Goal: Task Accomplishment & Management: Complete application form

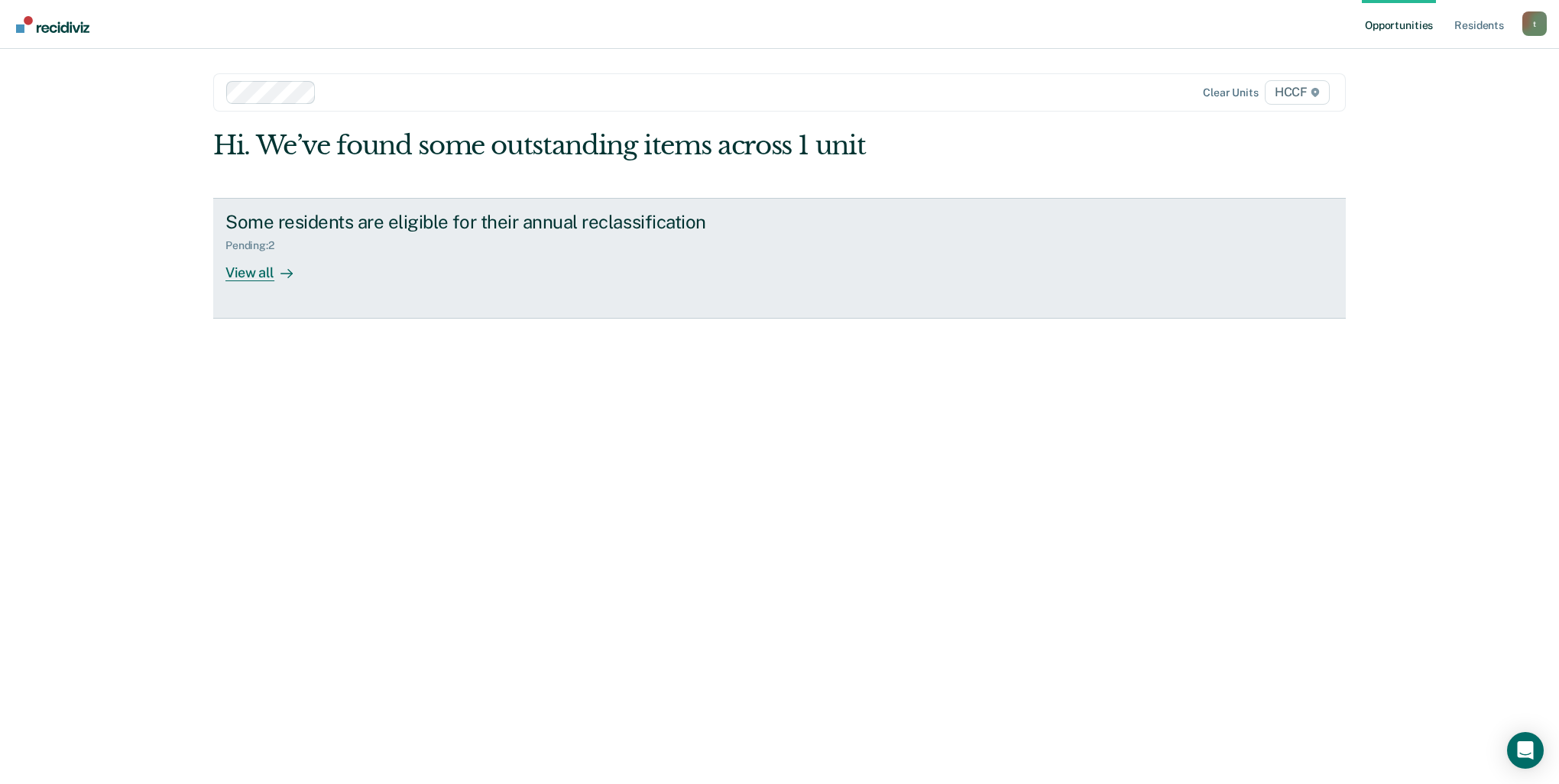
click at [289, 271] on icon at bounding box center [290, 273] width 4 height 9
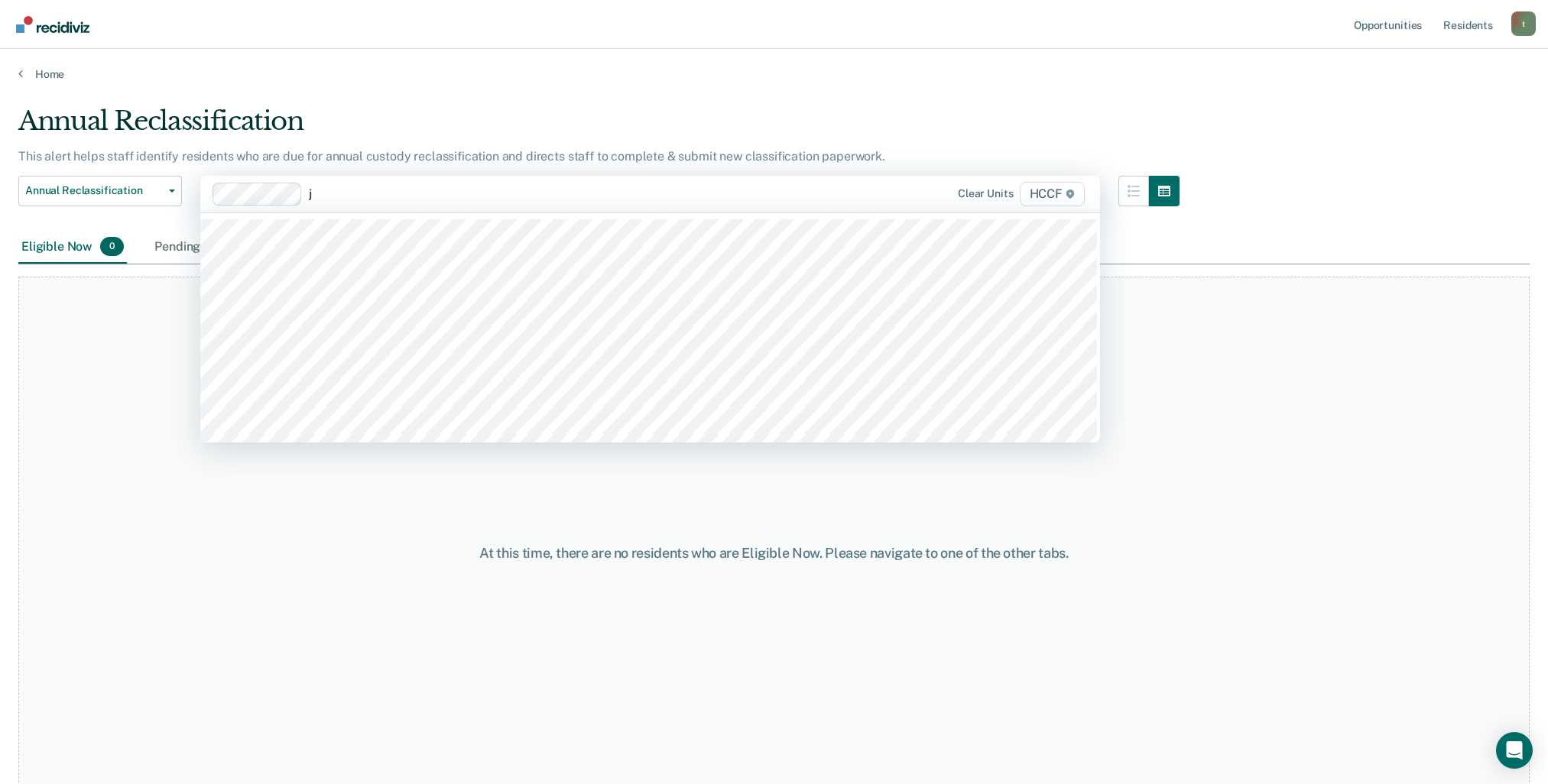
type input "ja"
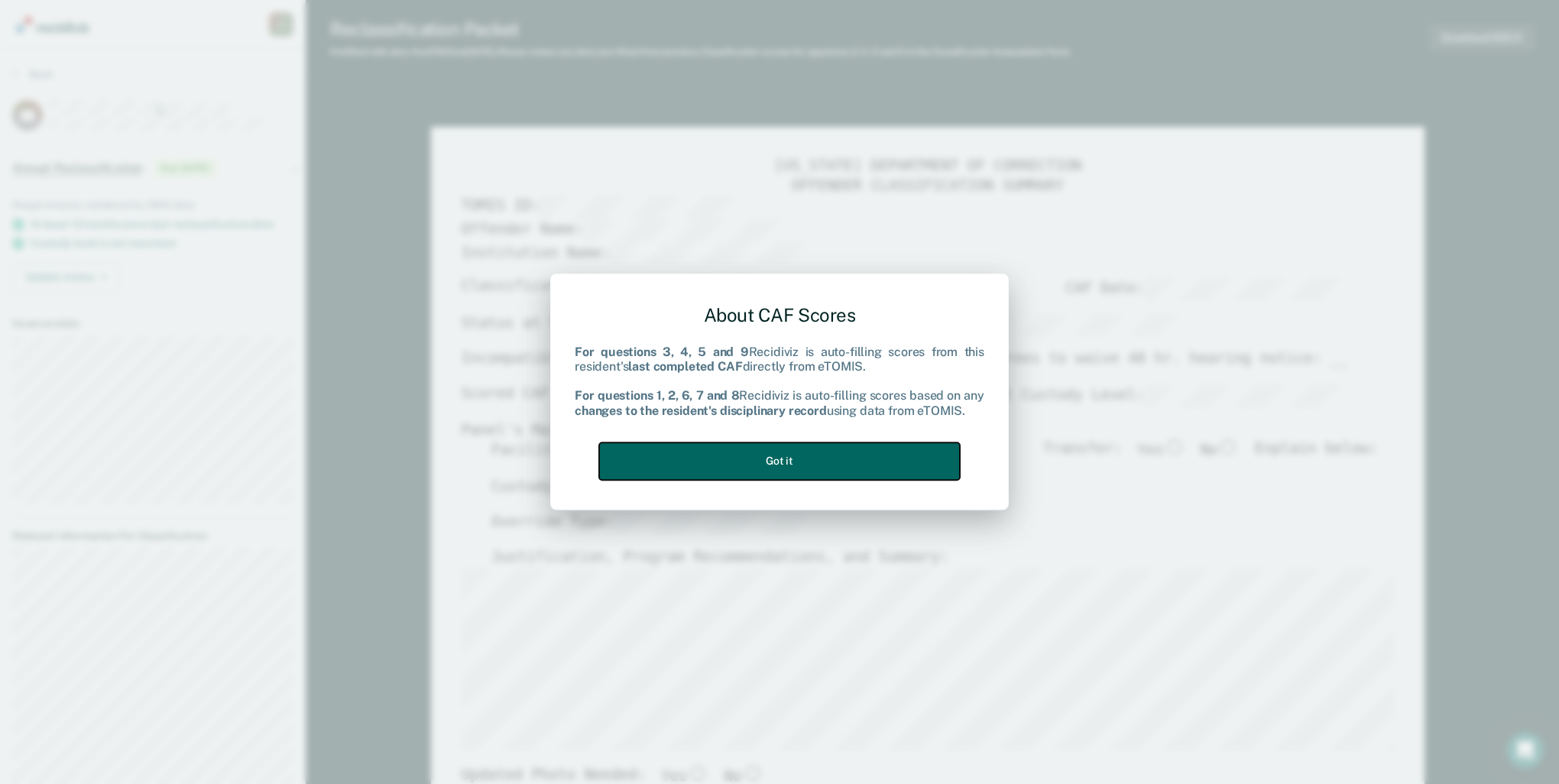
click at [772, 456] on button "Got it" at bounding box center [780, 461] width 361 height 38
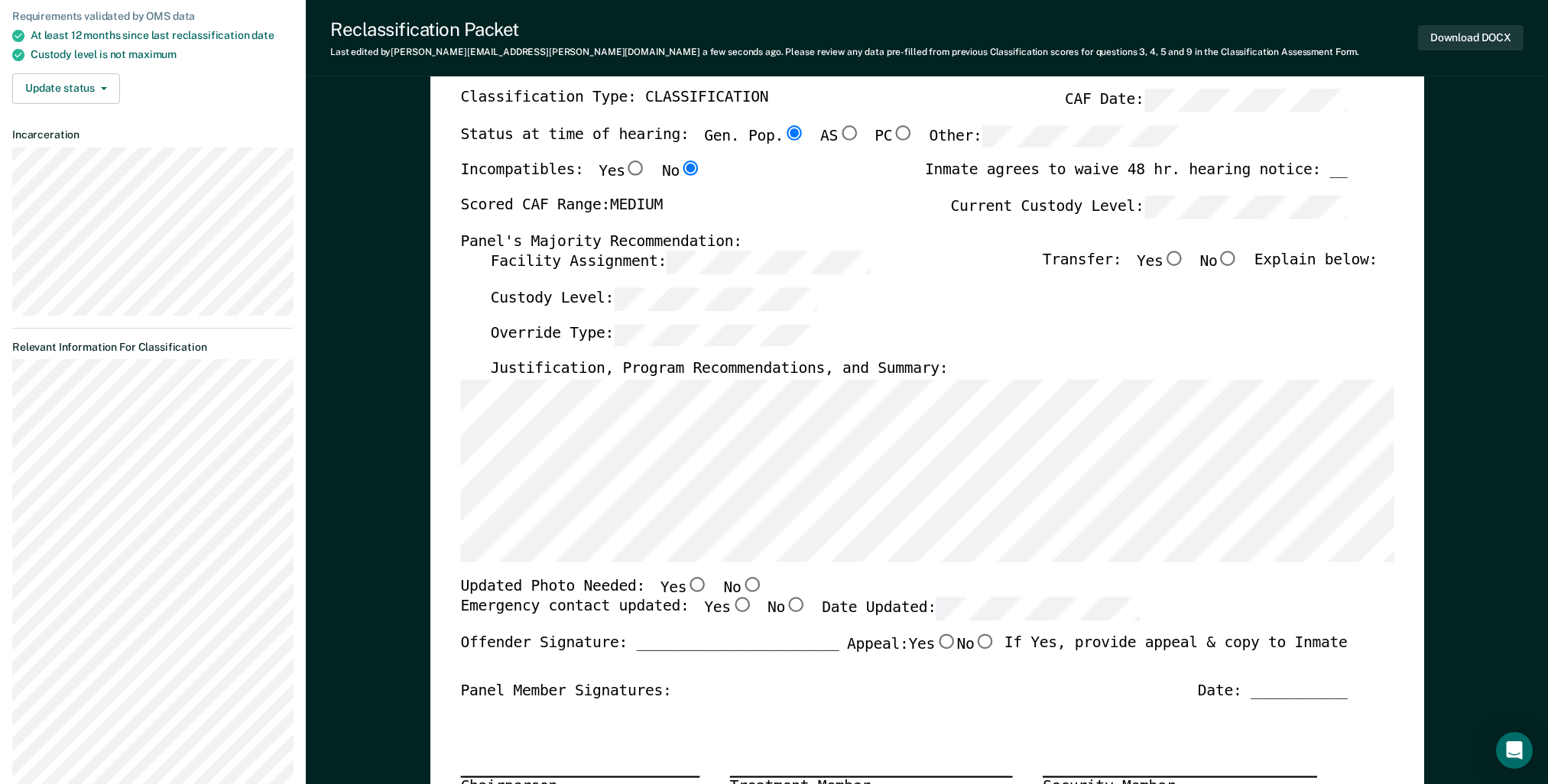
scroll to position [153, 0]
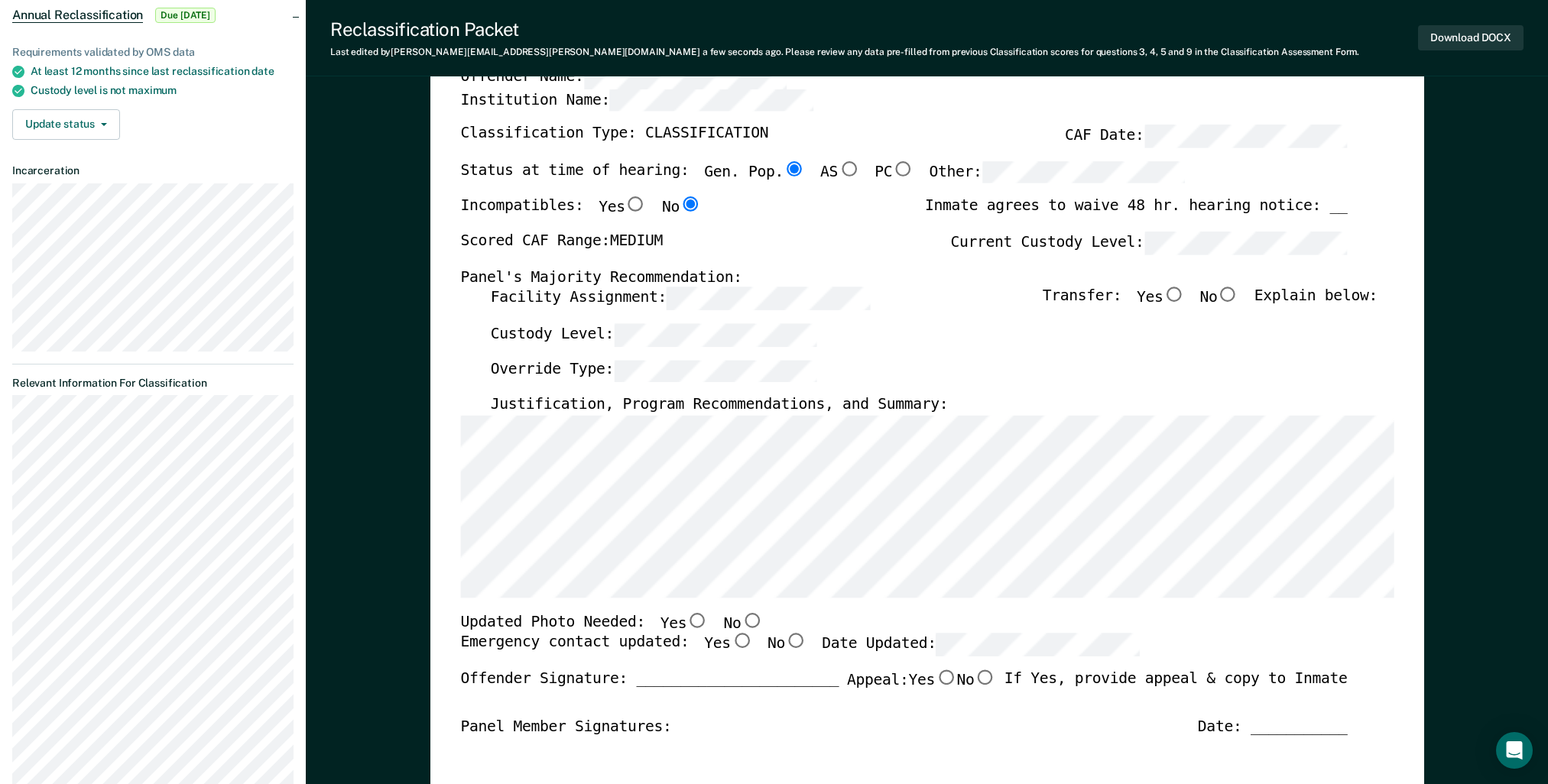
click at [1237, 295] on input "No" at bounding box center [1227, 295] width 21 height 15
type textarea "x"
radio input "true"
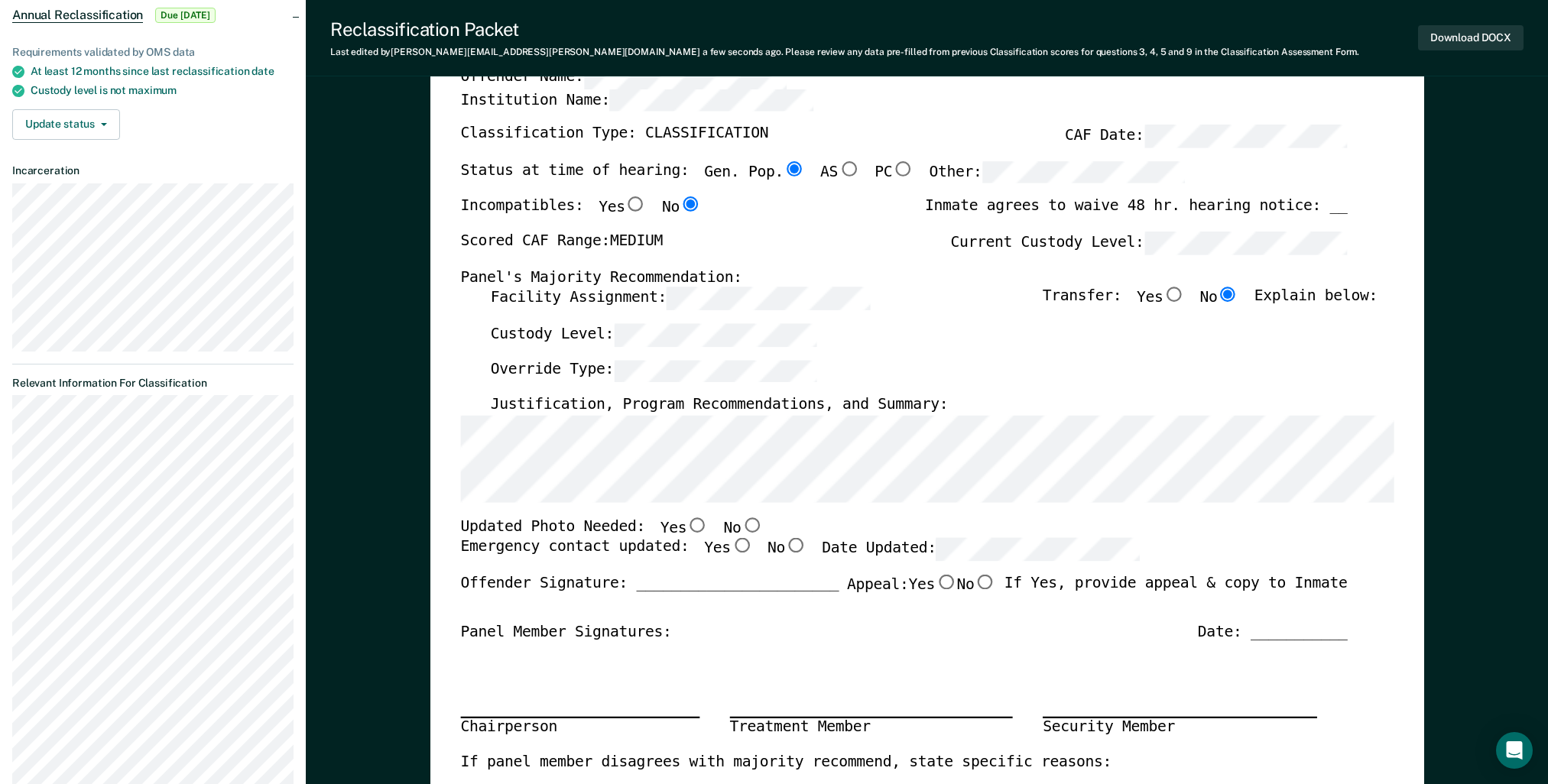
scroll to position [229, 0]
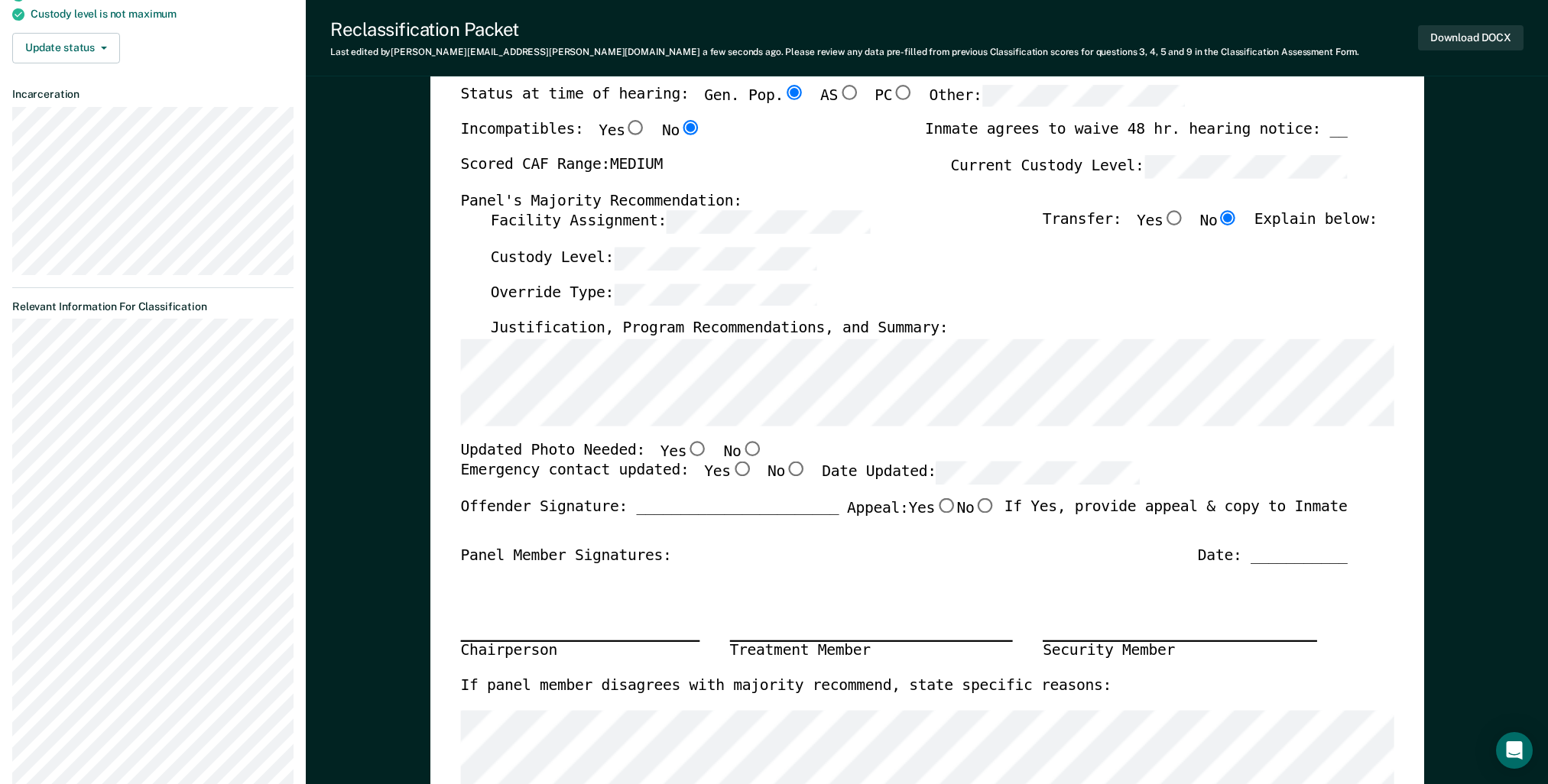
click at [741, 447] on input "No" at bounding box center [751, 448] width 21 height 15
type textarea "x"
radio input "true"
click at [730, 468] on input "Yes" at bounding box center [740, 470] width 21 height 15
type textarea "x"
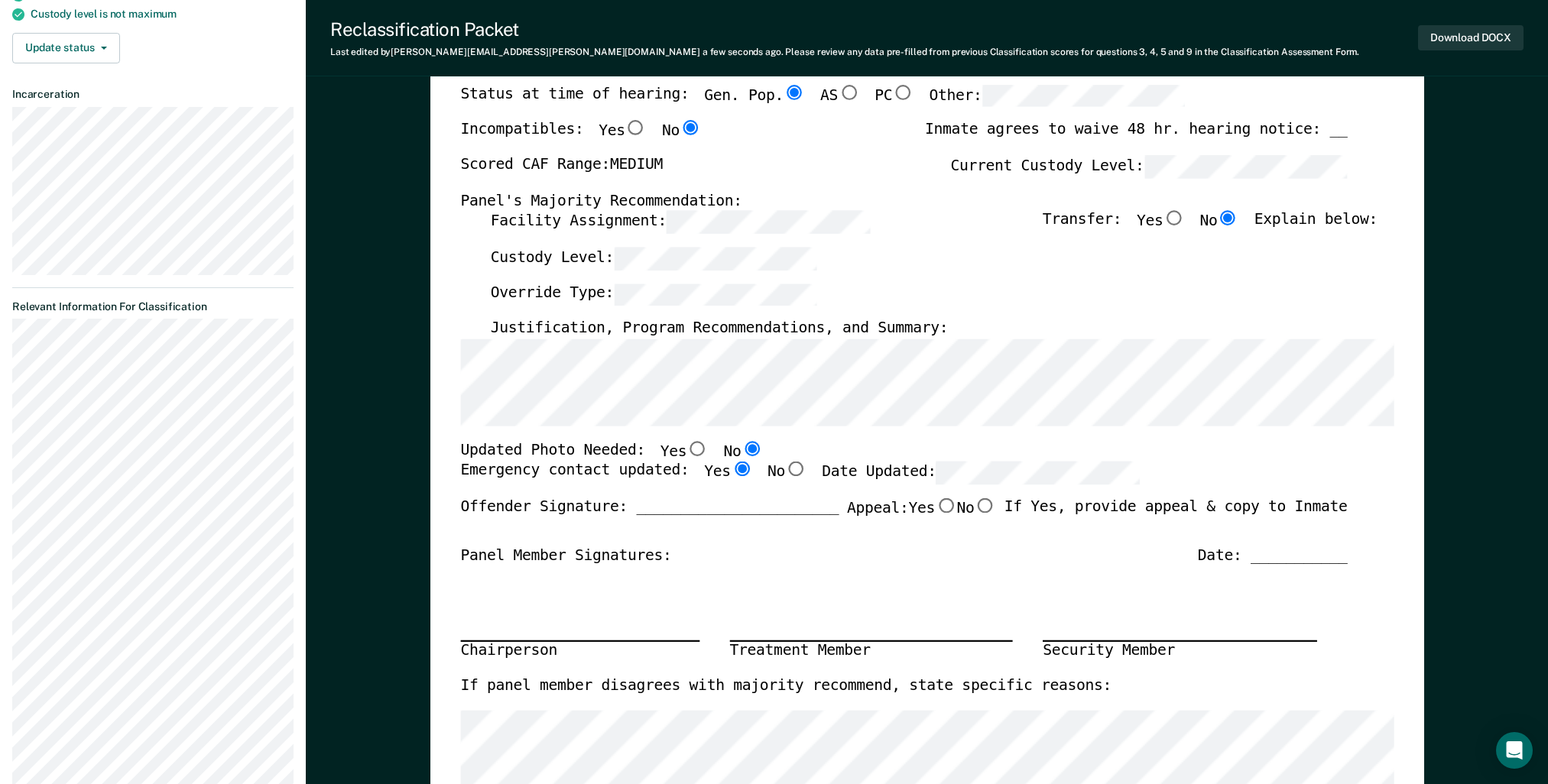
radio input "true"
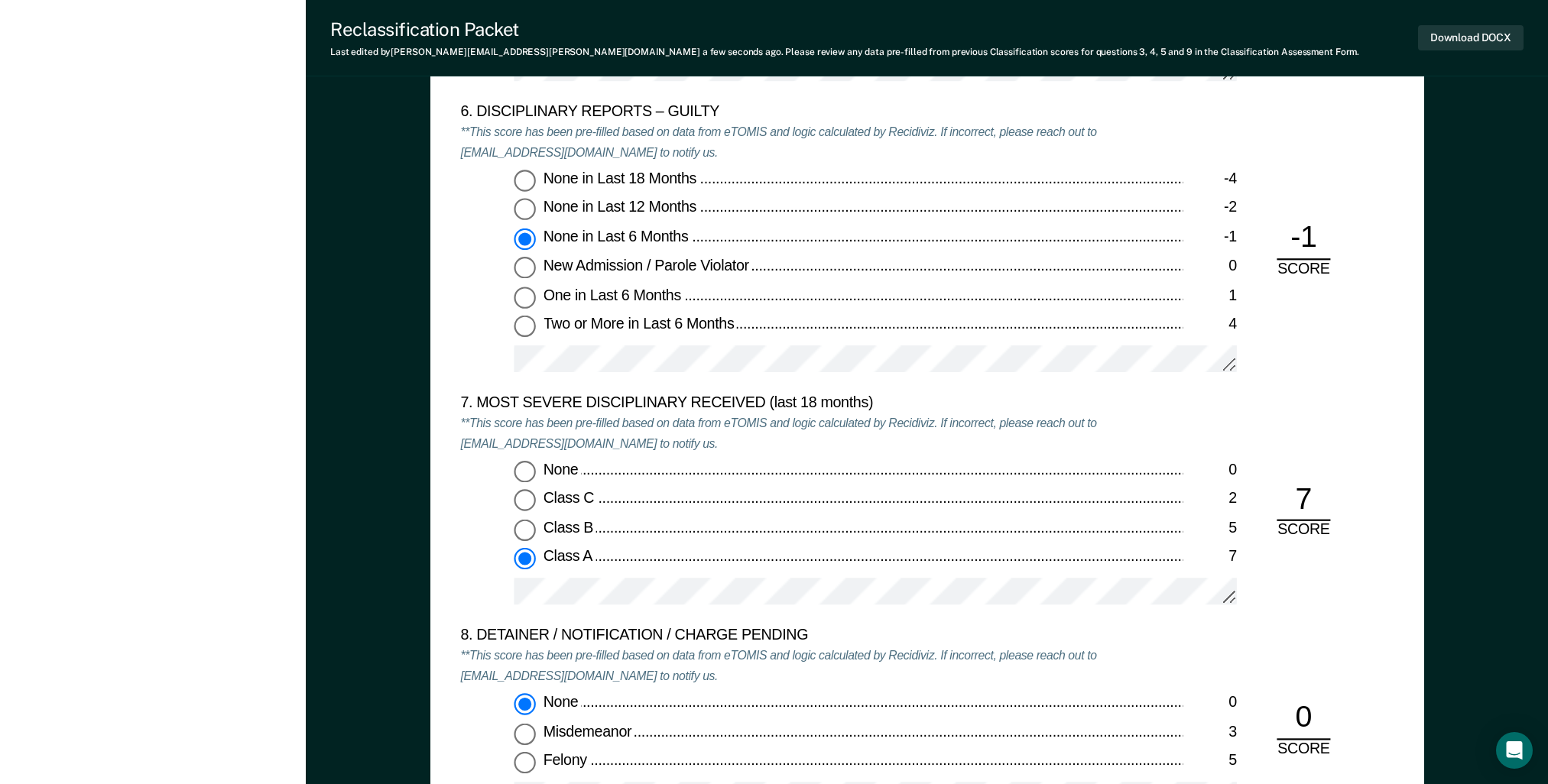
scroll to position [2904, 0]
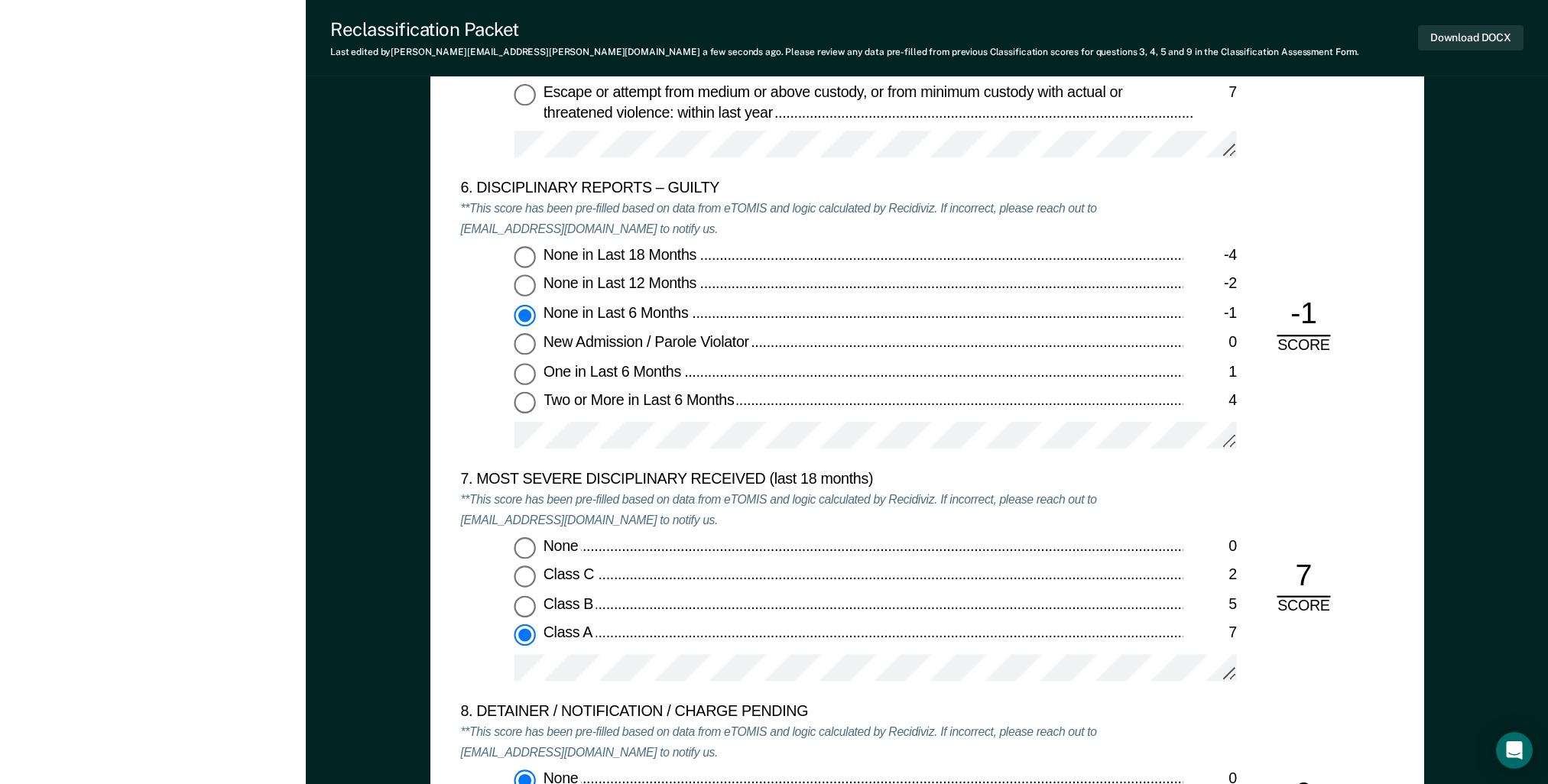
click at [523, 288] on input "None in Last 12 Months -2" at bounding box center [524, 286] width 21 height 21
type textarea "x"
radio input "true"
radio input "false"
click at [523, 314] on input "None in Last 6 Months -1" at bounding box center [524, 315] width 21 height 21
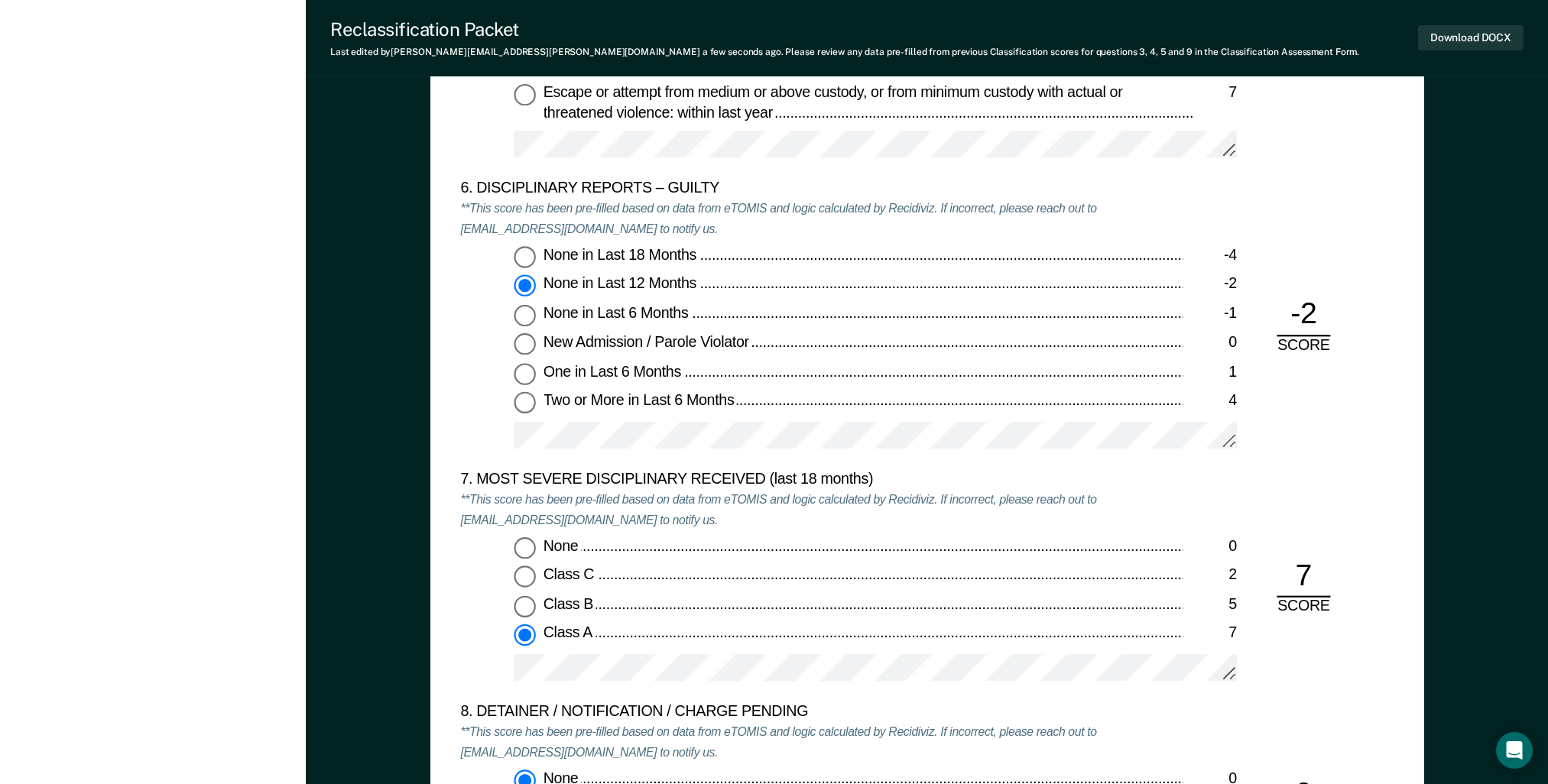
type textarea "x"
radio input "false"
radio input "true"
click at [523, 281] on input "None in Last 12 Months -2" at bounding box center [524, 286] width 21 height 21
type textarea "x"
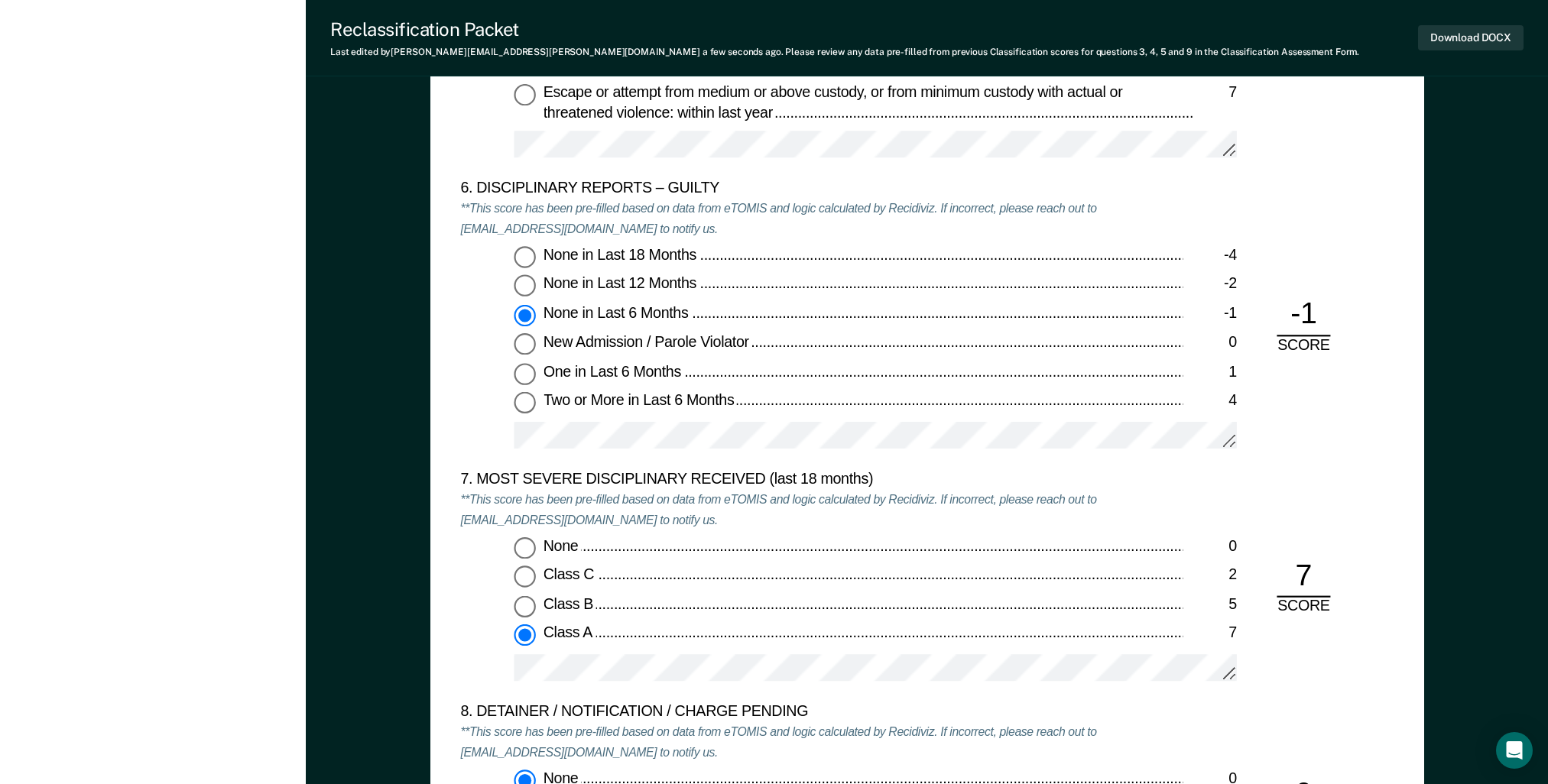
radio input "true"
radio input "false"
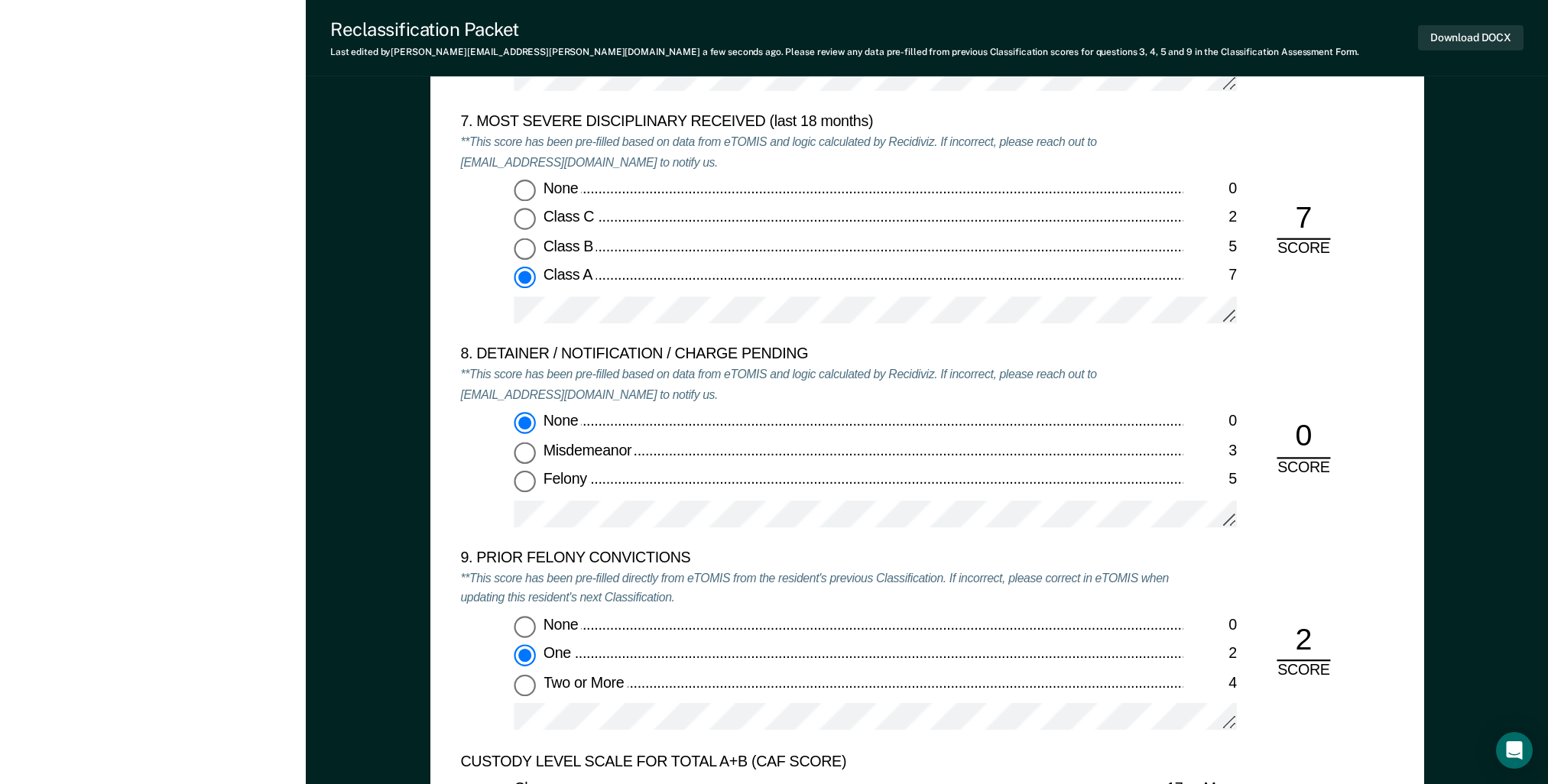
scroll to position [3439, 0]
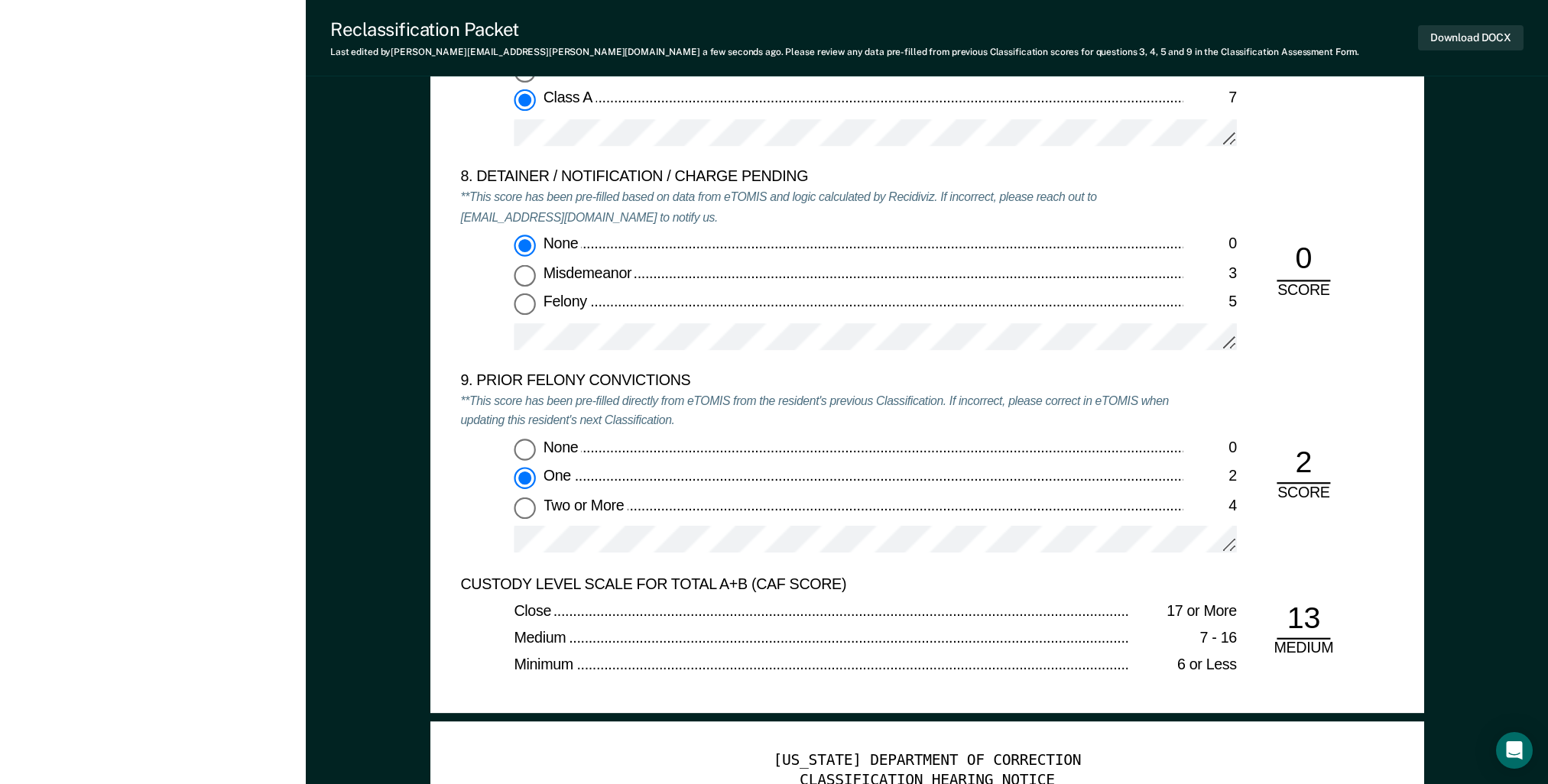
drag, startPoint x: 529, startPoint y: 507, endPoint x: 576, endPoint y: 503, distance: 47.2
click at [549, 506] on label "Two or More 4" at bounding box center [875, 507] width 722 height 21
click at [535, 506] on input "Two or More 4" at bounding box center [524, 507] width 21 height 21
type textarea "x"
radio input "false"
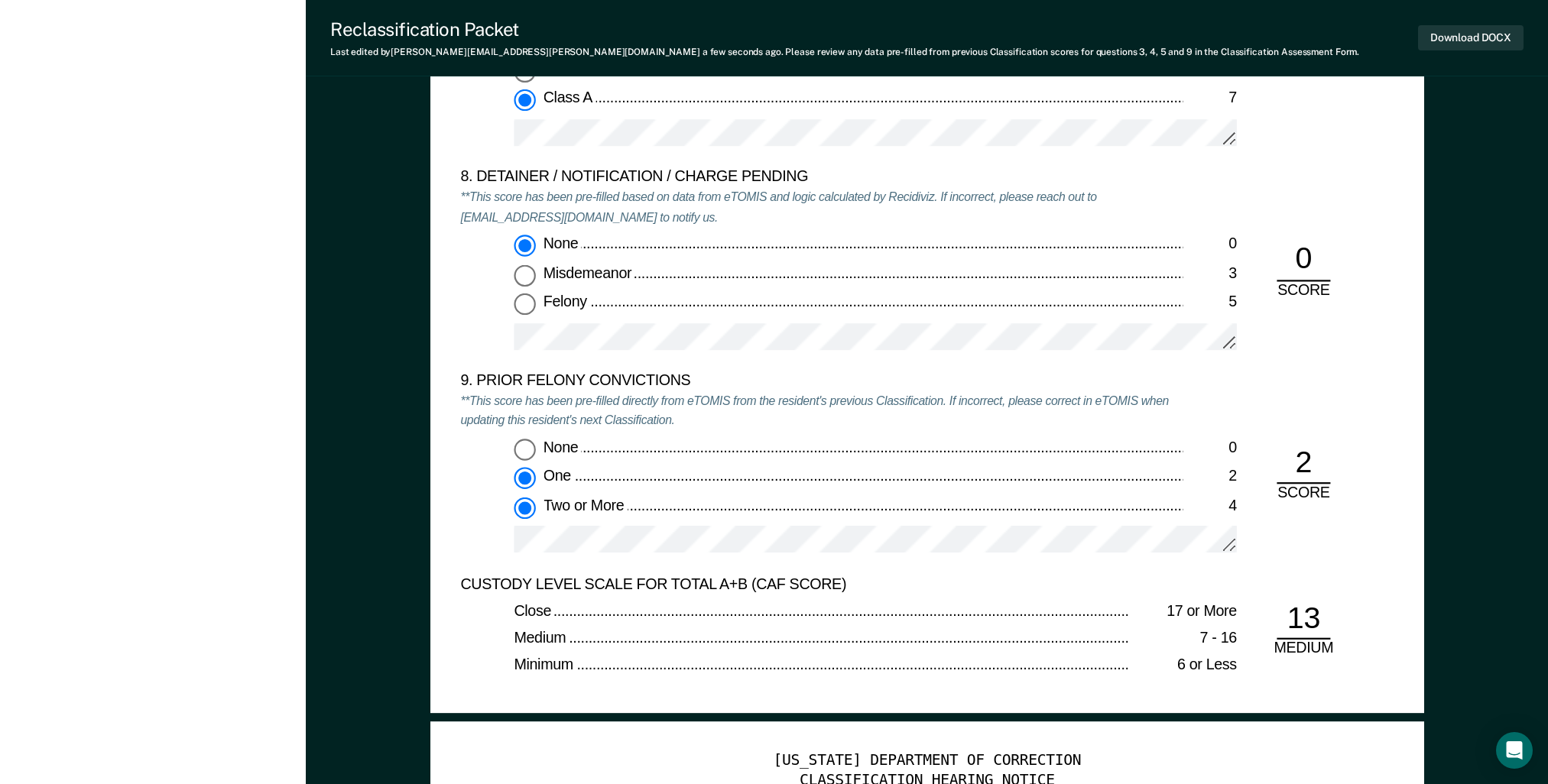
radio input "true"
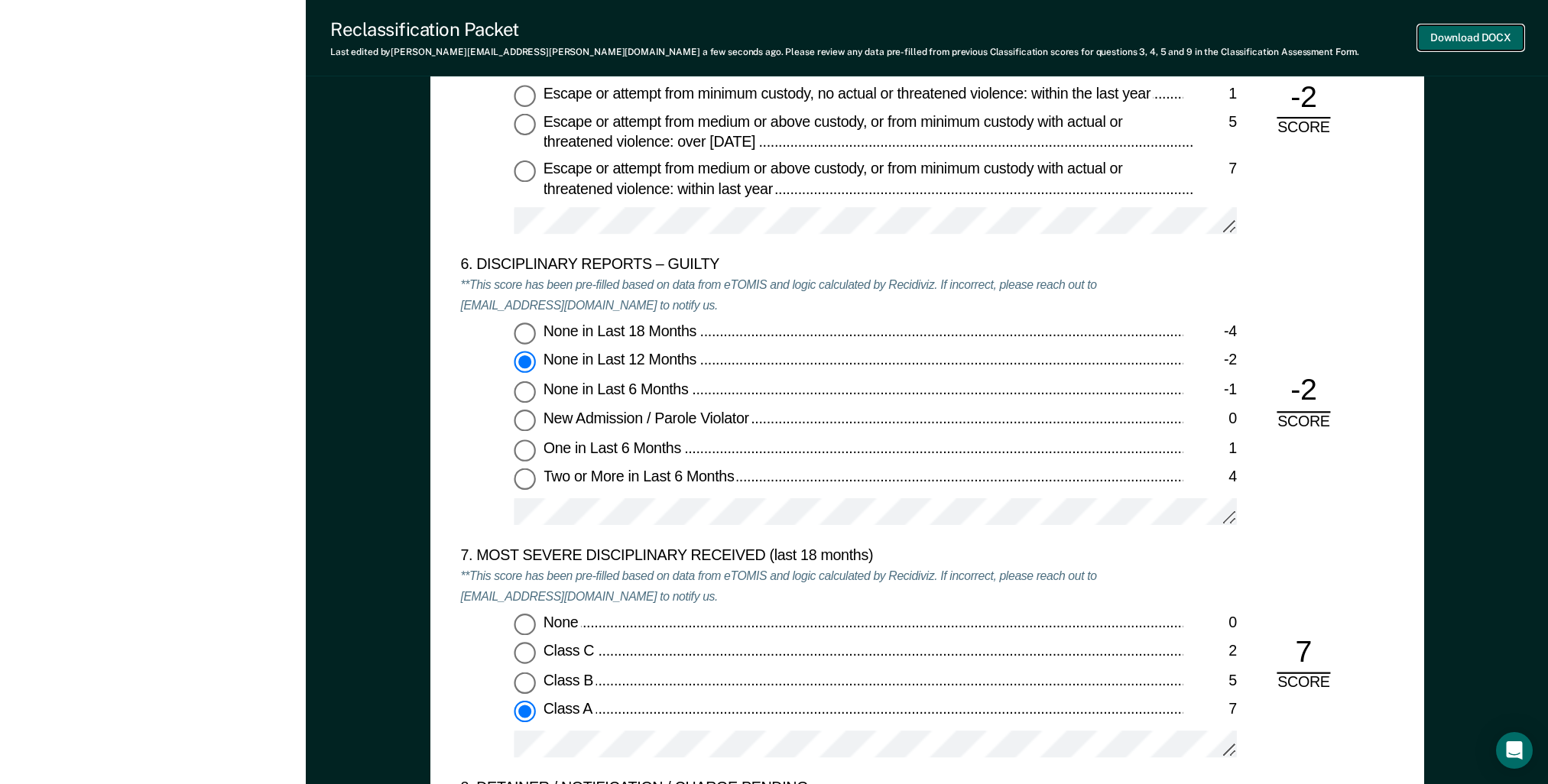
scroll to position [0, 0]
click at [1481, 36] on button "Download DOCX" at bounding box center [1471, 38] width 106 height 25
type textarea "x"
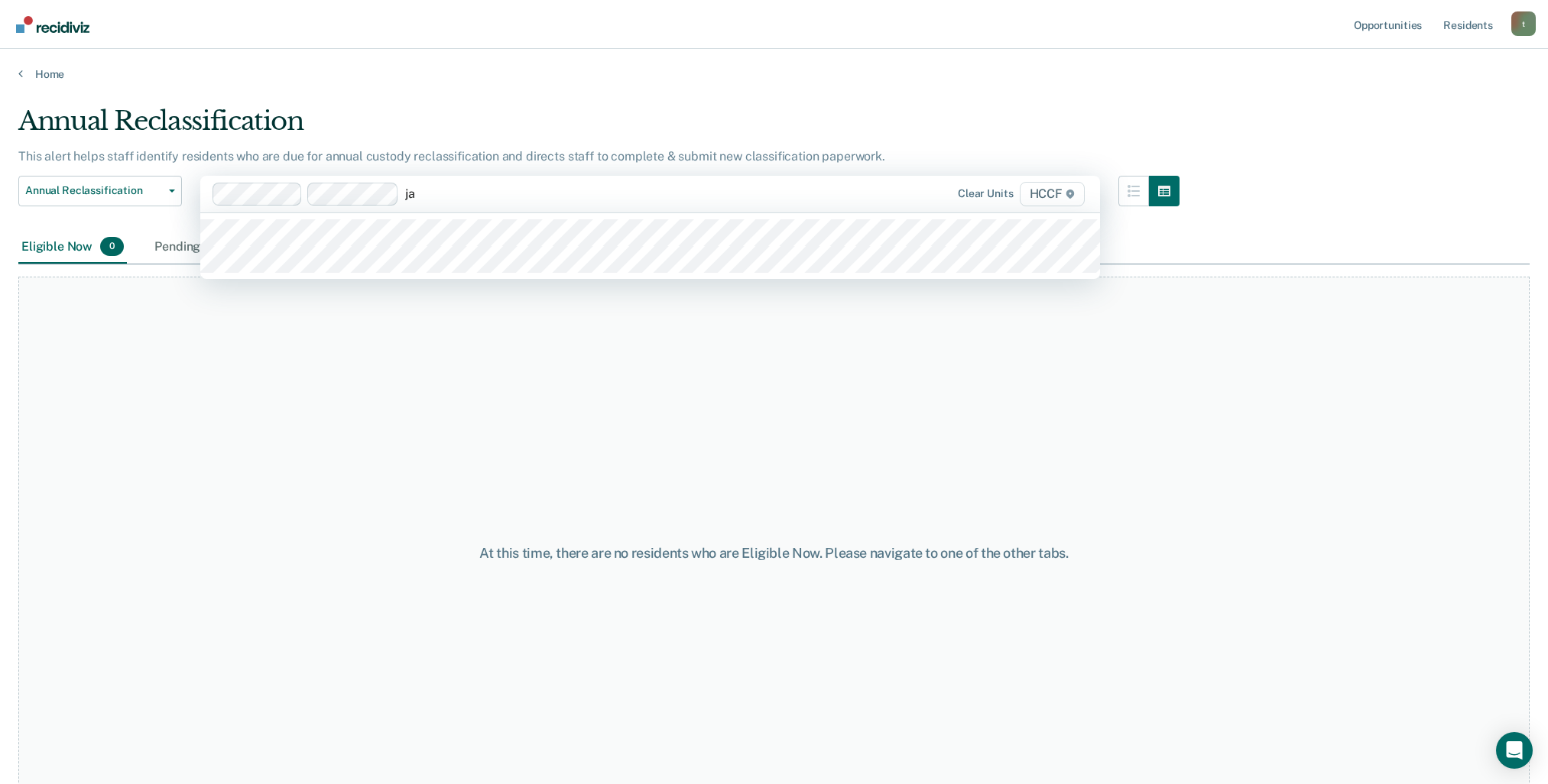
type input "j"
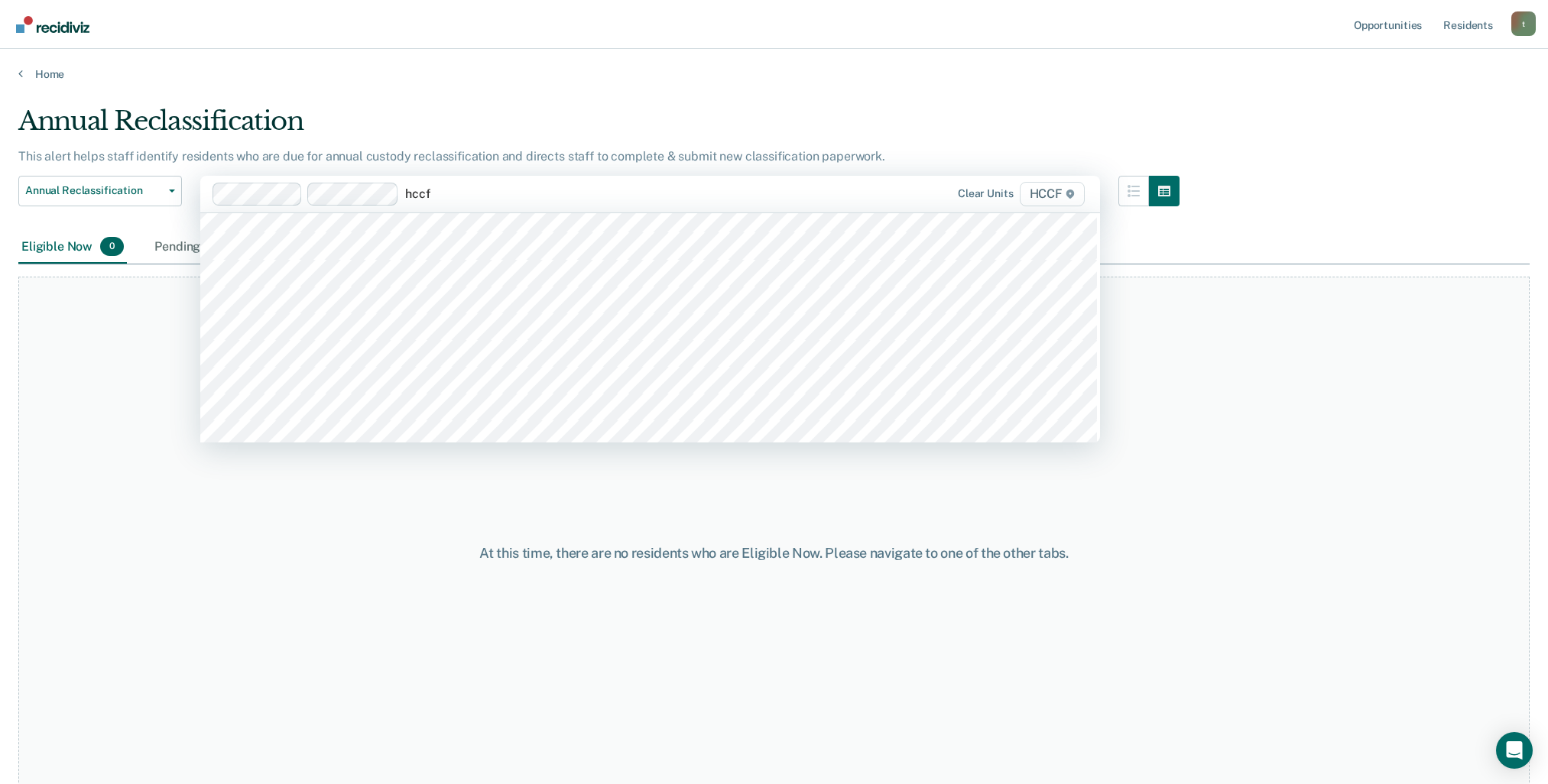
scroll to position [1070, 0]
type input "h"
type input "jb"
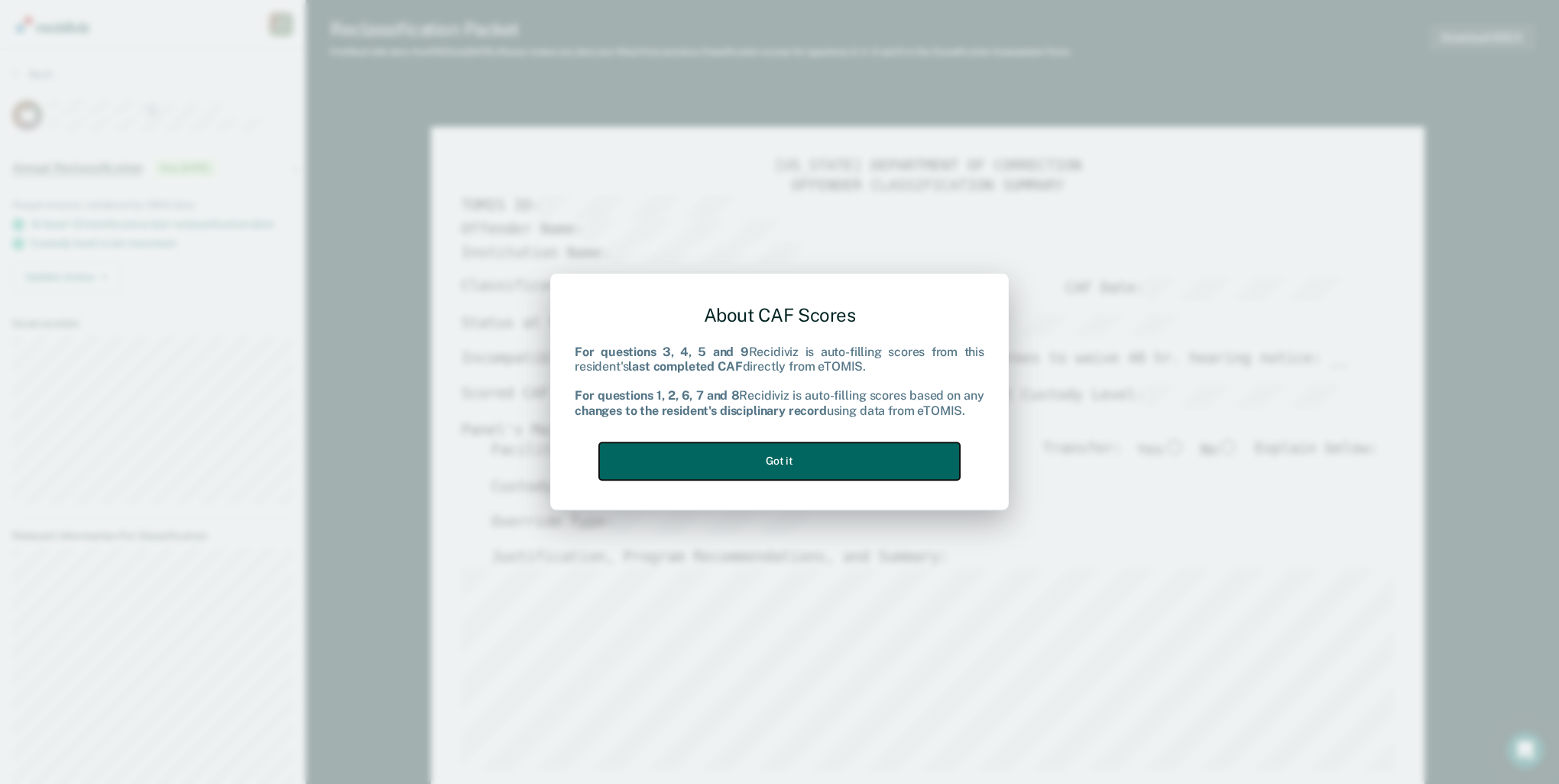
click at [786, 458] on button "Got it" at bounding box center [780, 461] width 361 height 38
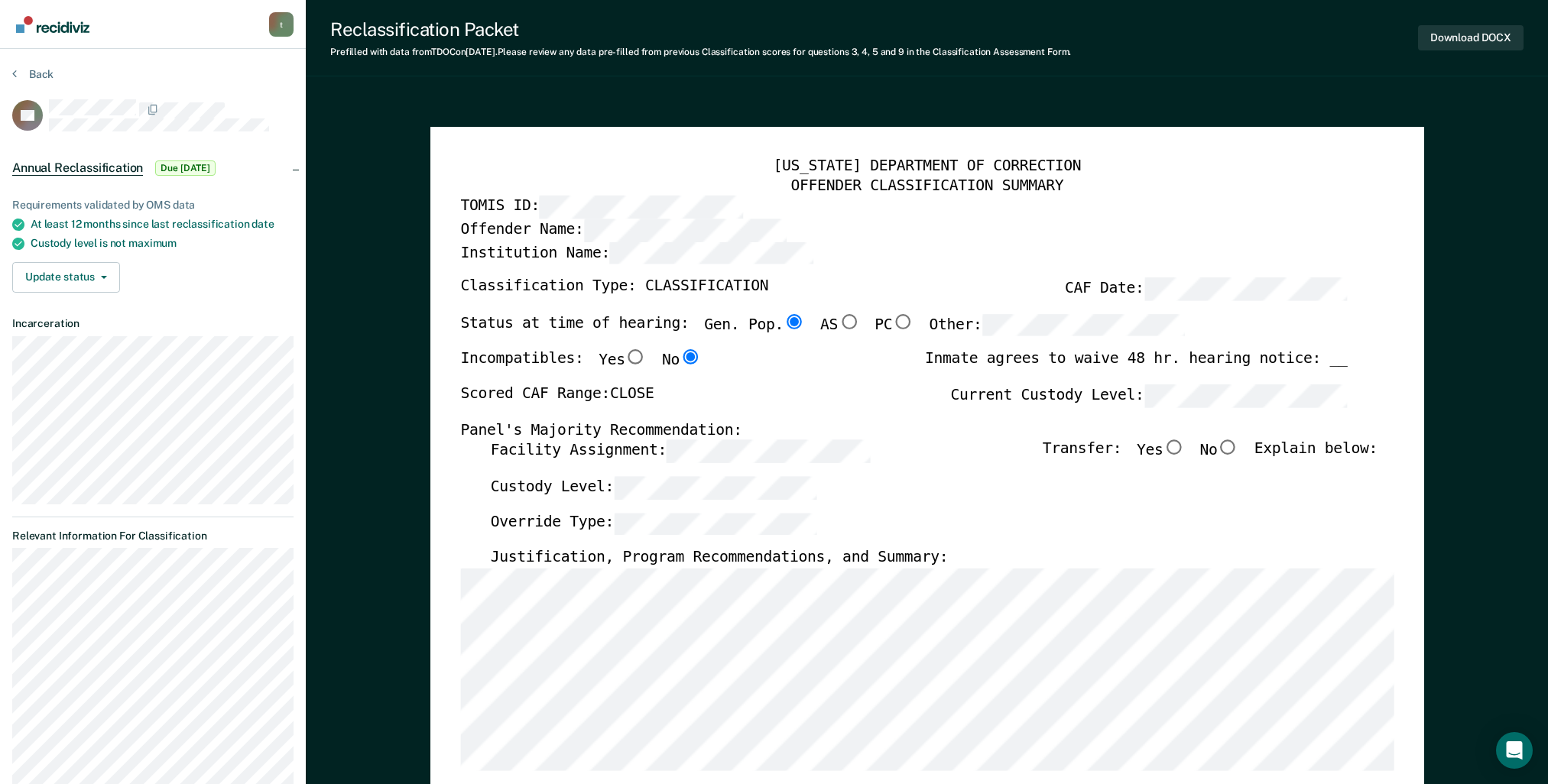
click at [1238, 445] on input "No" at bounding box center [1227, 448] width 21 height 15
type textarea "x"
radio input "true"
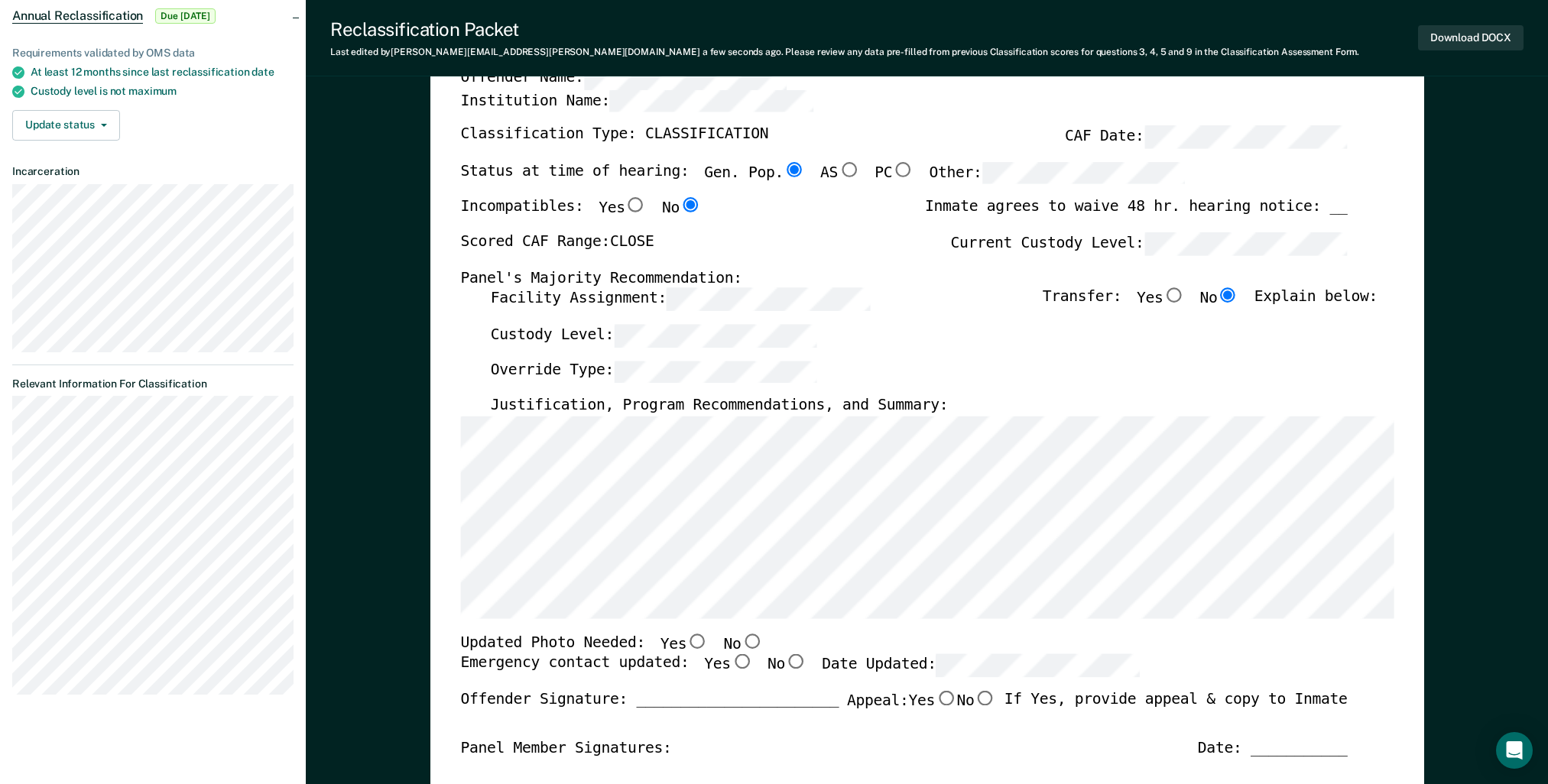
scroll to position [153, 0]
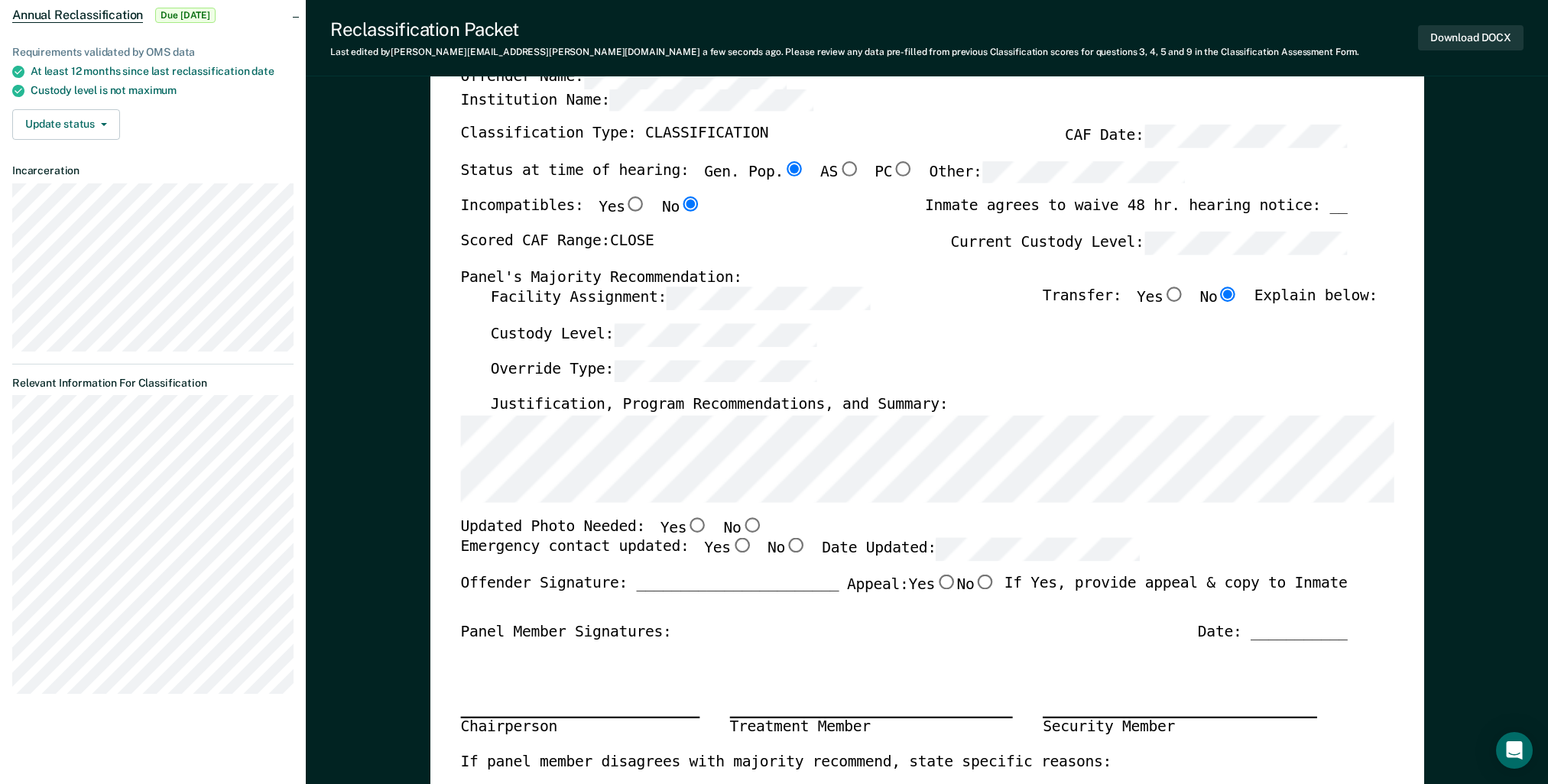
click at [741, 522] on input "No" at bounding box center [751, 525] width 21 height 15
type textarea "x"
radio input "true"
click at [730, 544] on input "Yes" at bounding box center [740, 546] width 21 height 15
type textarea "x"
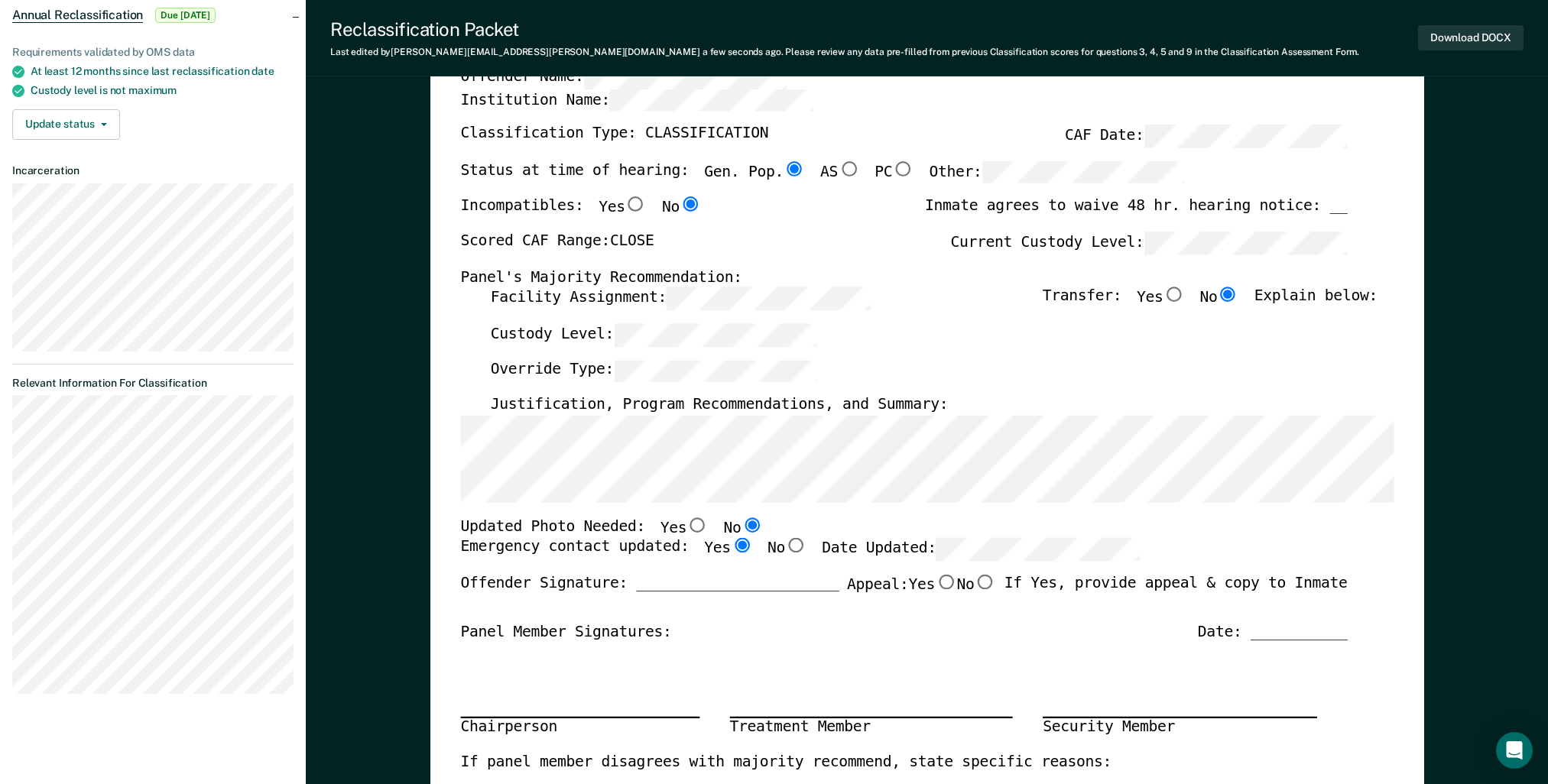
radio input "true"
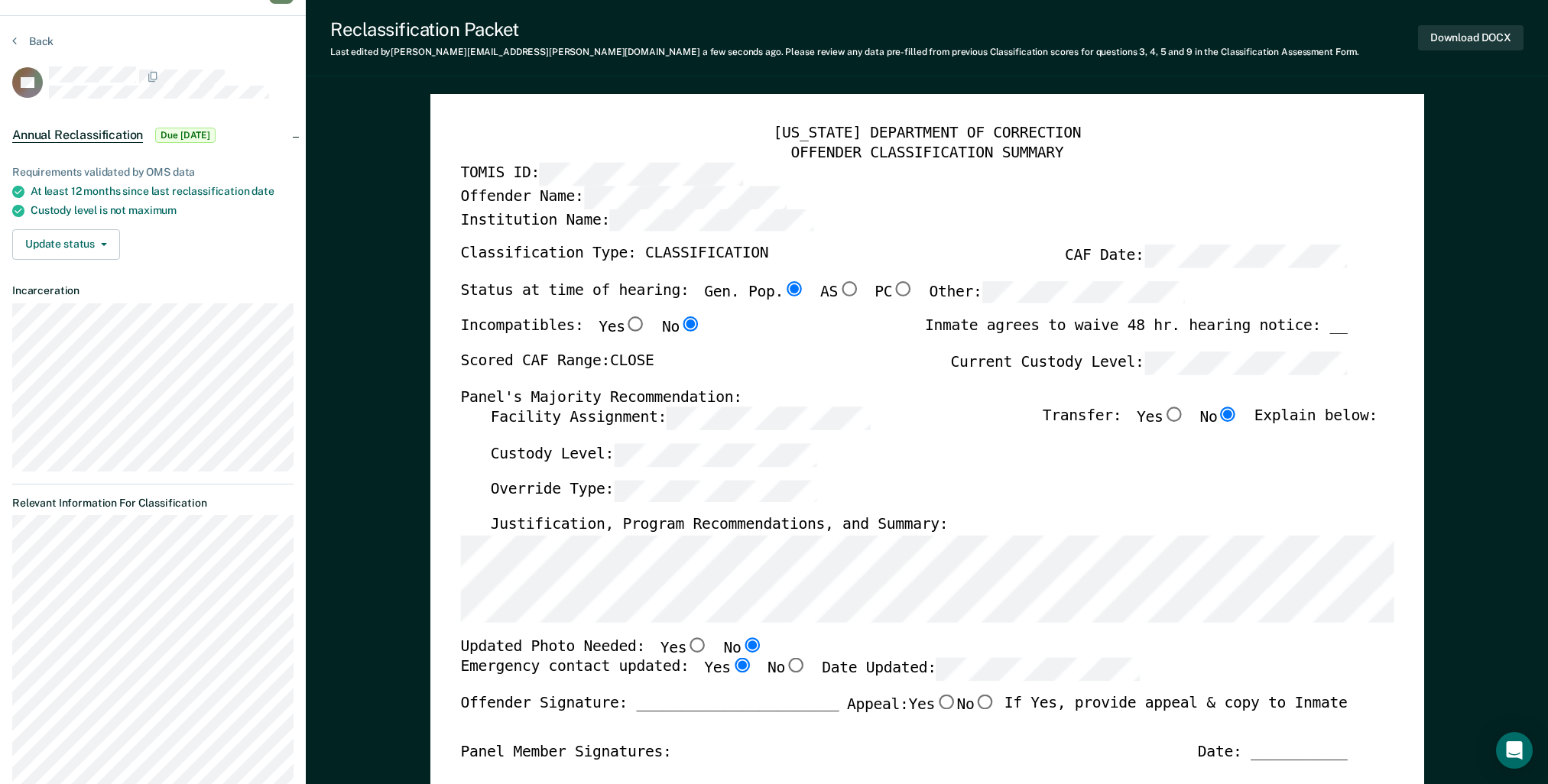
scroll to position [0, 0]
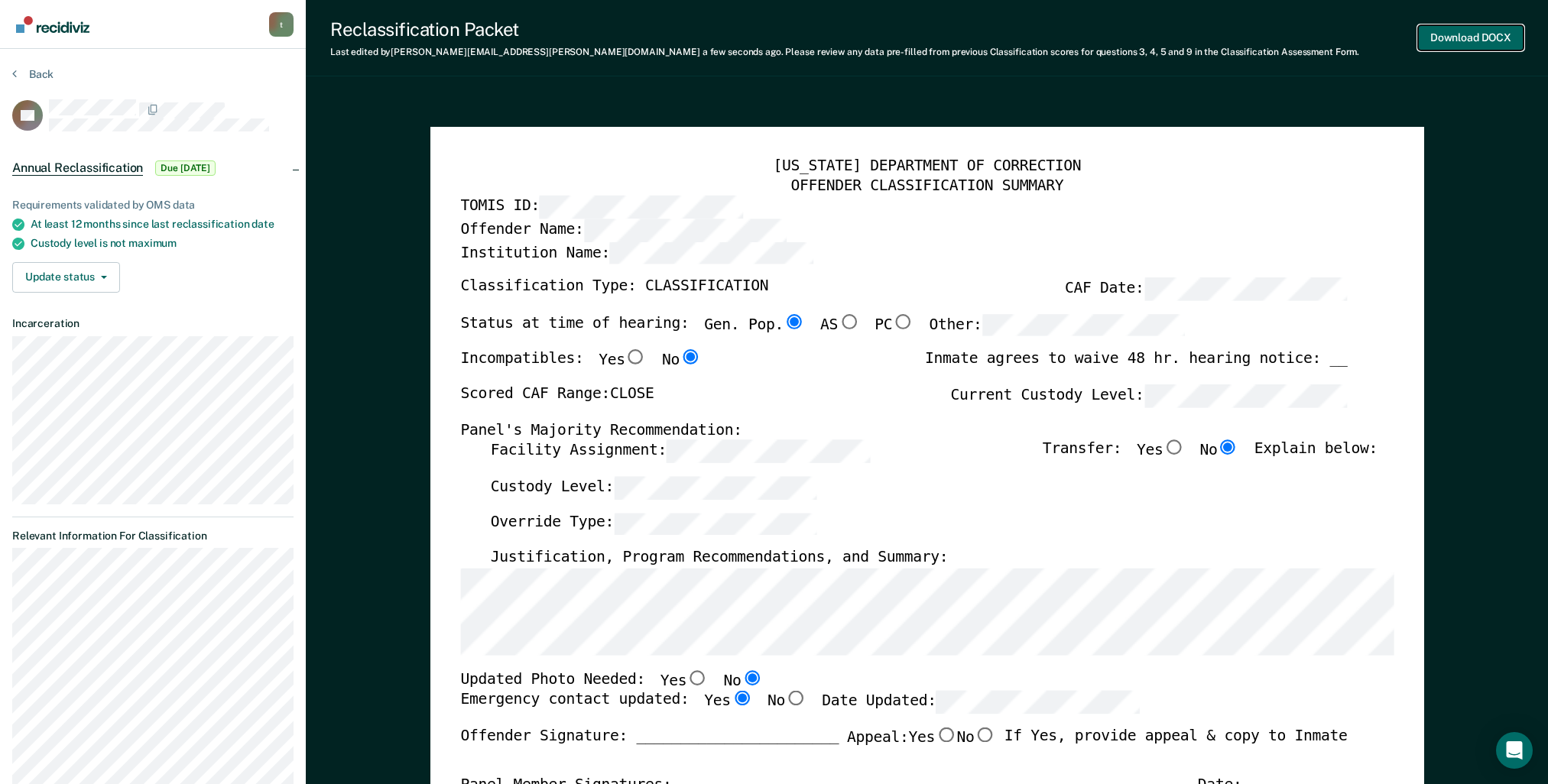
click at [1460, 38] on button "Download DOCX" at bounding box center [1471, 38] width 106 height 25
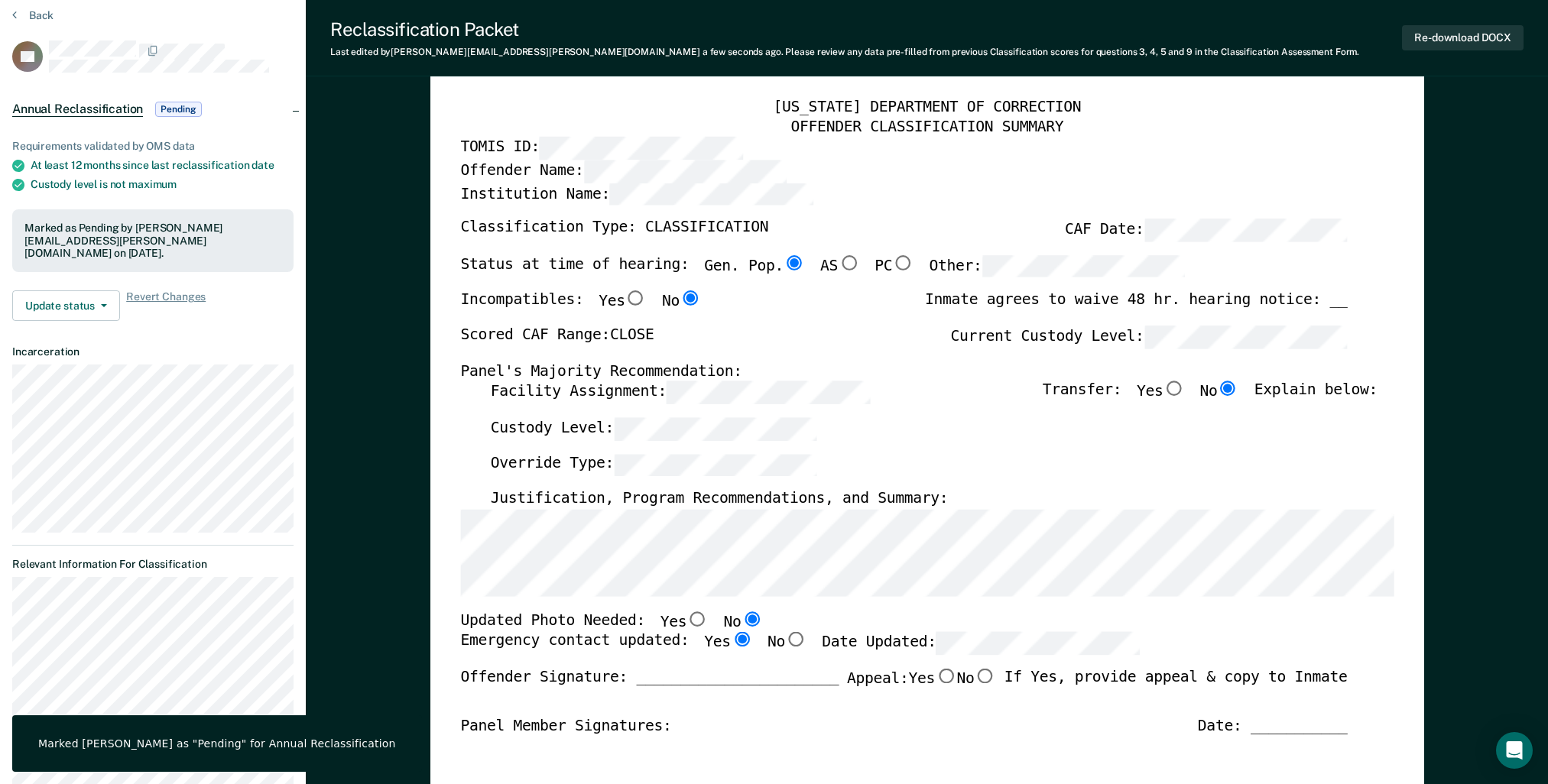
scroll to position [76, 0]
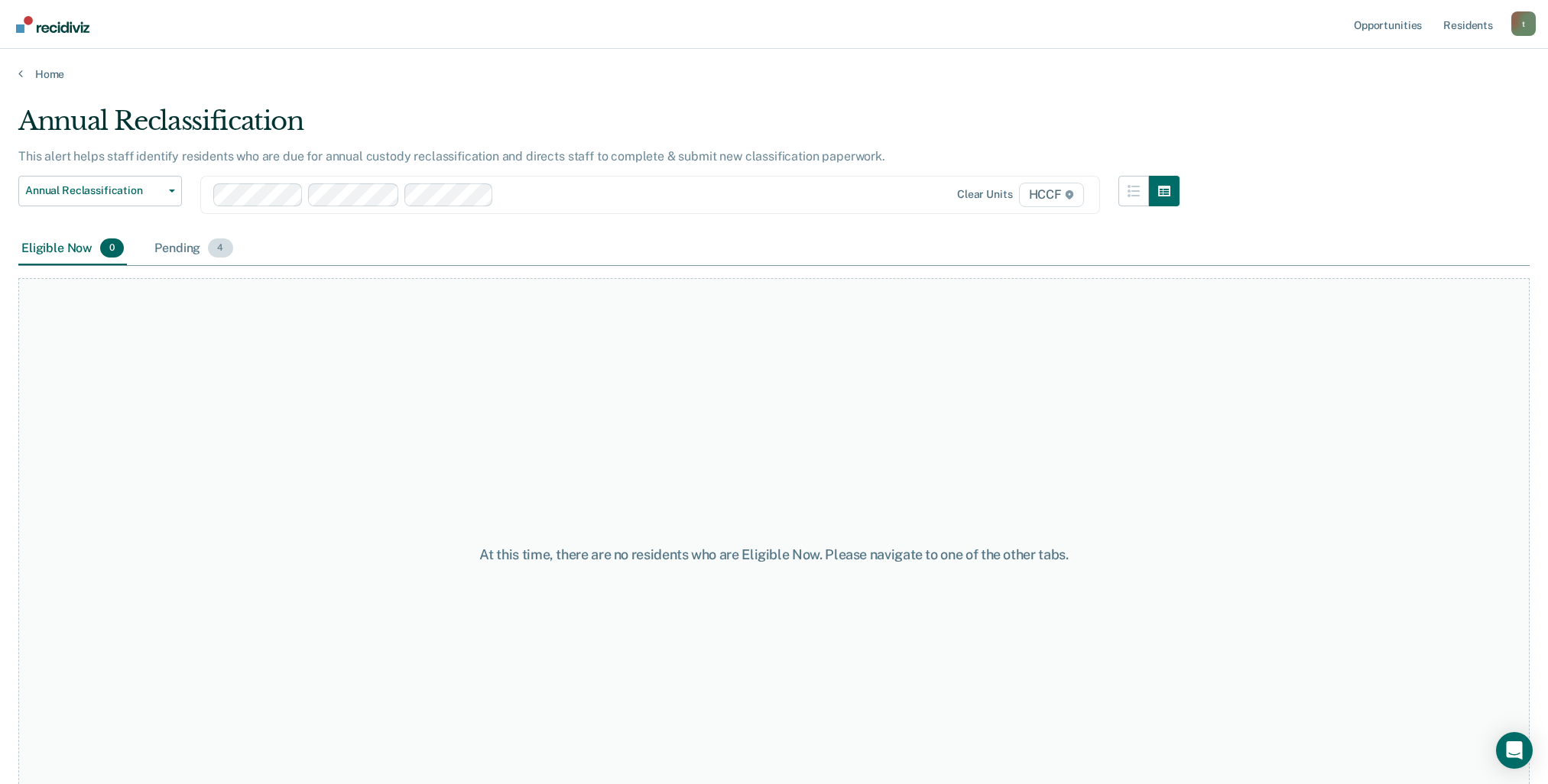
click at [190, 255] on div "Pending 4" at bounding box center [193, 249] width 84 height 34
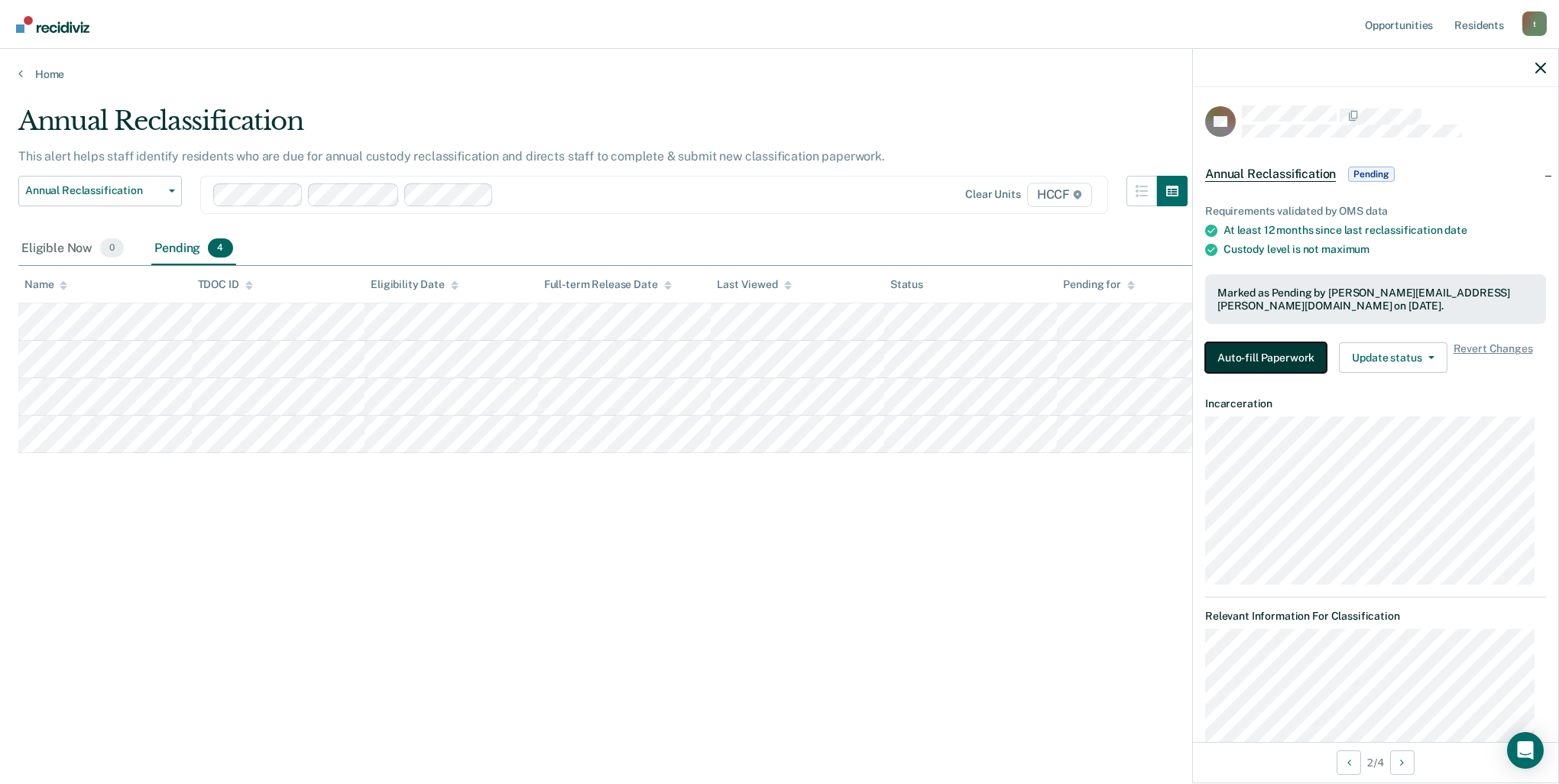
click at [1266, 349] on button "Auto-fill Paperwork" at bounding box center [1266, 357] width 121 height 31
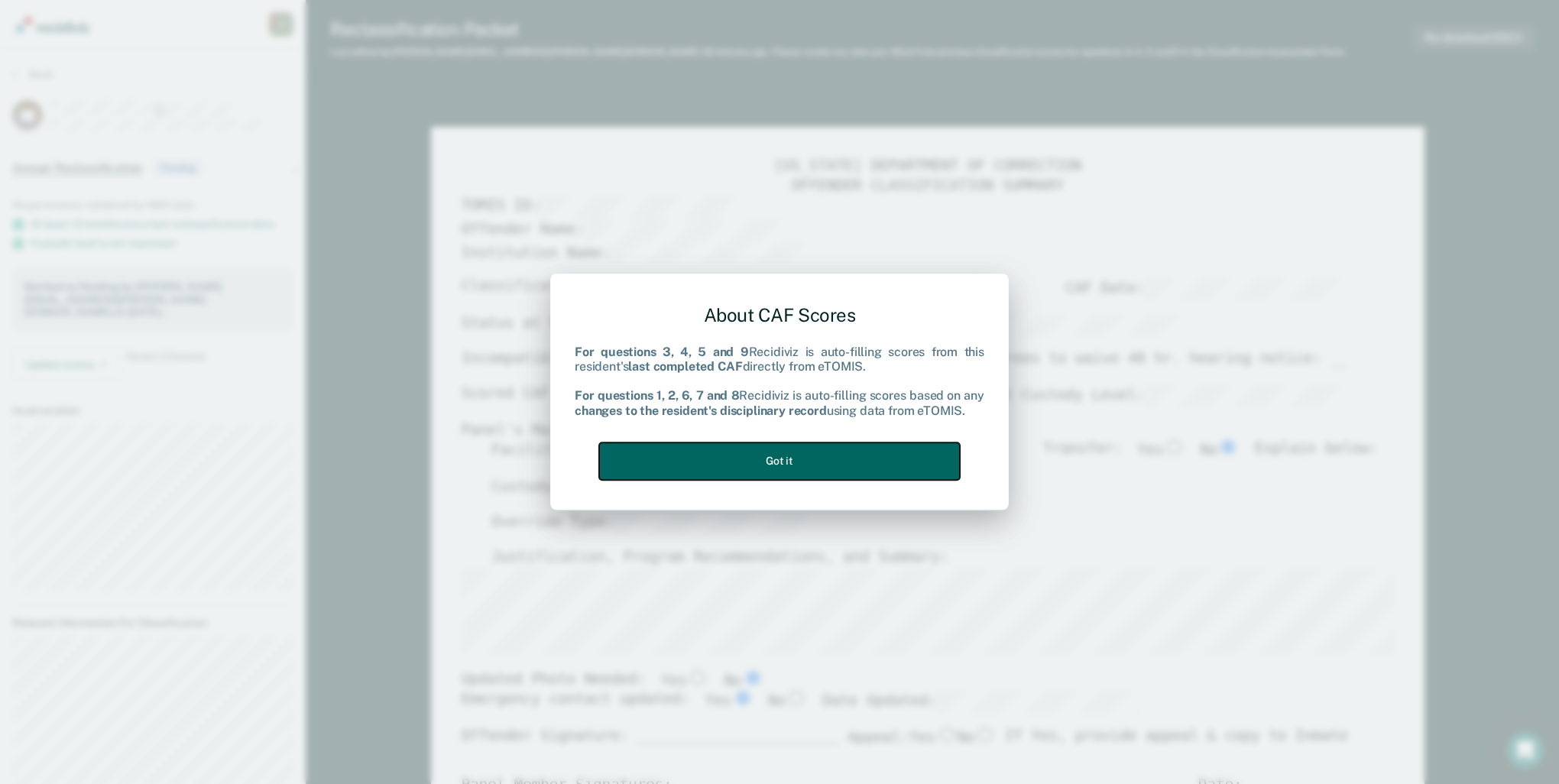
drag, startPoint x: 724, startPoint y: 460, endPoint x: 1040, endPoint y: 474, distance: 316.3
click at [725, 460] on button "Got it" at bounding box center [780, 461] width 361 height 38
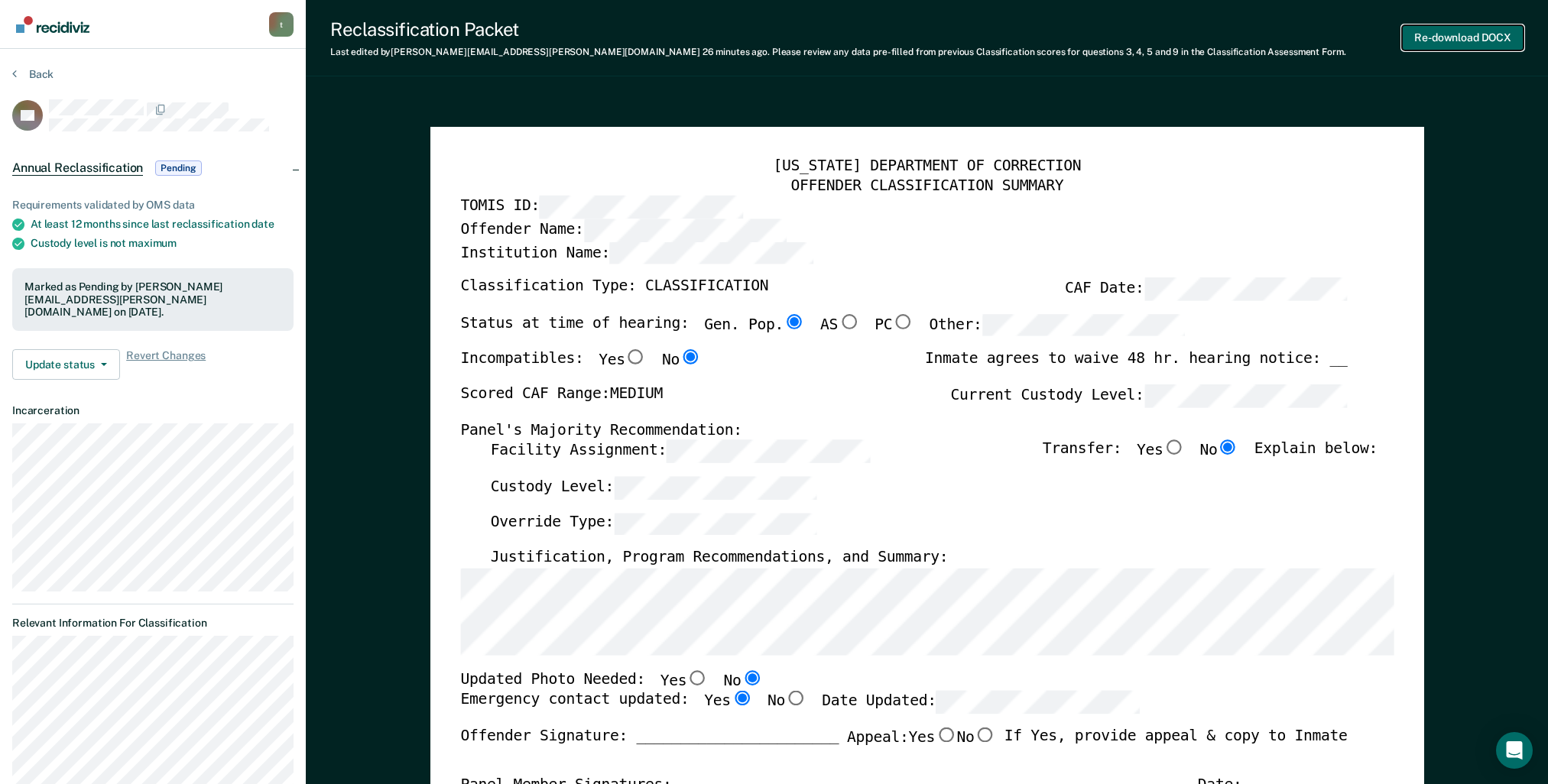
click at [1434, 37] on button "Re-download DOCX" at bounding box center [1463, 38] width 121 height 25
type textarea "x"
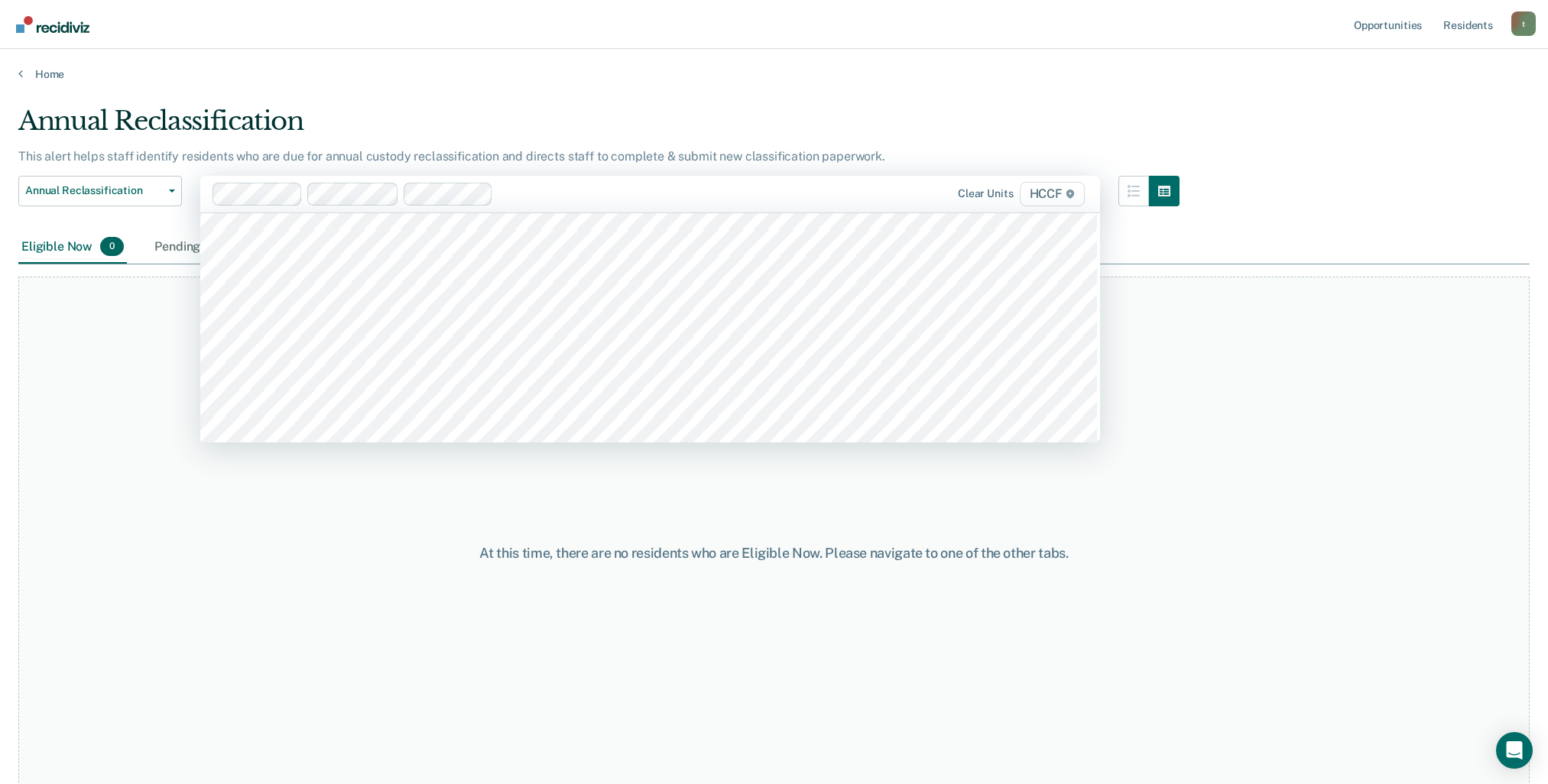
scroll to position [2292, 0]
